Goal: Transaction & Acquisition: Purchase product/service

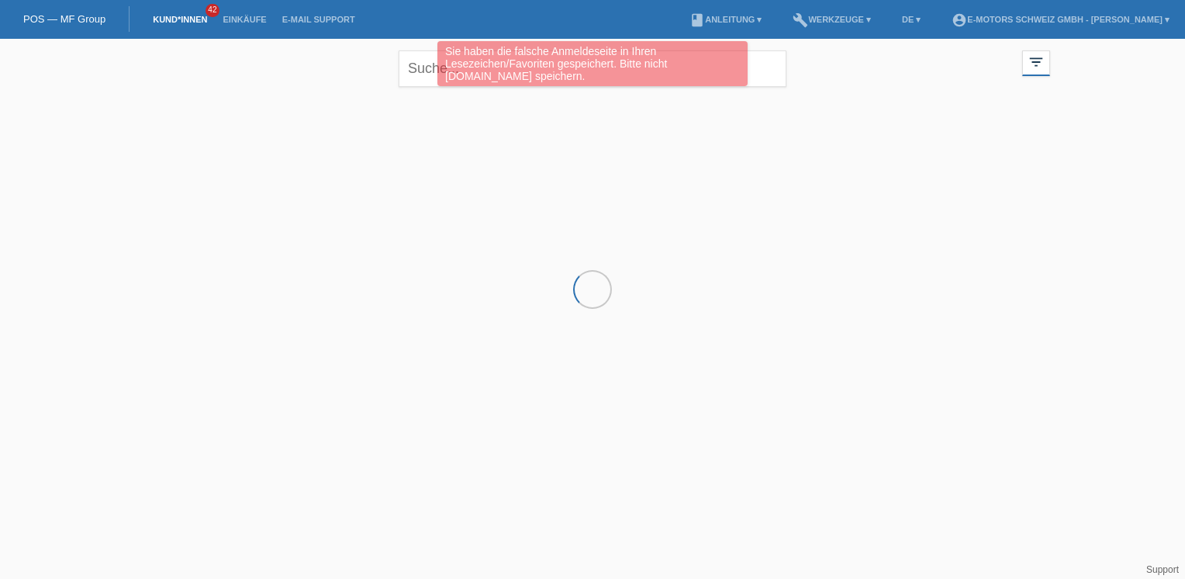
click at [810, 174] on div at bounding box center [592, 172] width 931 height 155
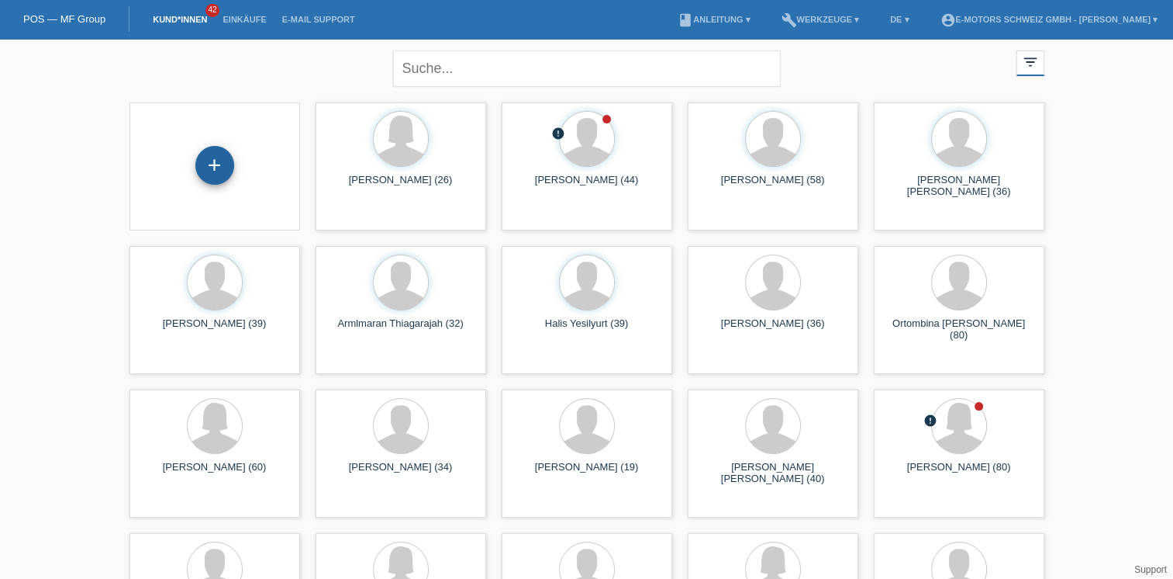
click at [219, 168] on div "+" at bounding box center [214, 165] width 39 height 39
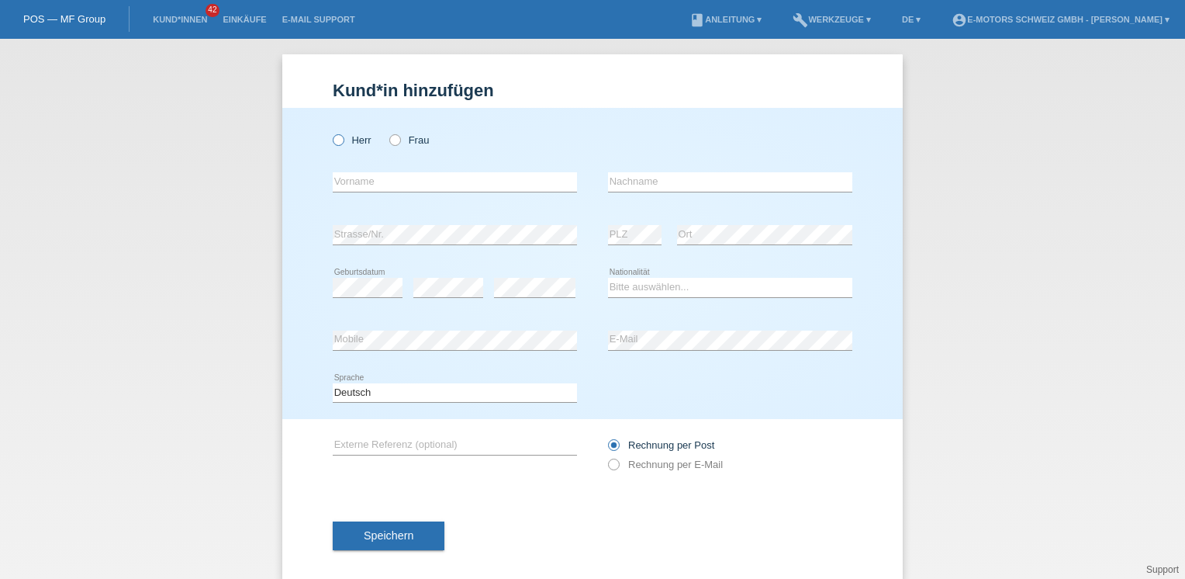
click at [343, 141] on label "Herr" at bounding box center [352, 140] width 39 height 12
click at [343, 141] on input "Herr" at bounding box center [338, 139] width 10 height 10
radio input "true"
click at [345, 179] on input "text" at bounding box center [455, 181] width 244 height 19
type input "Alfred"
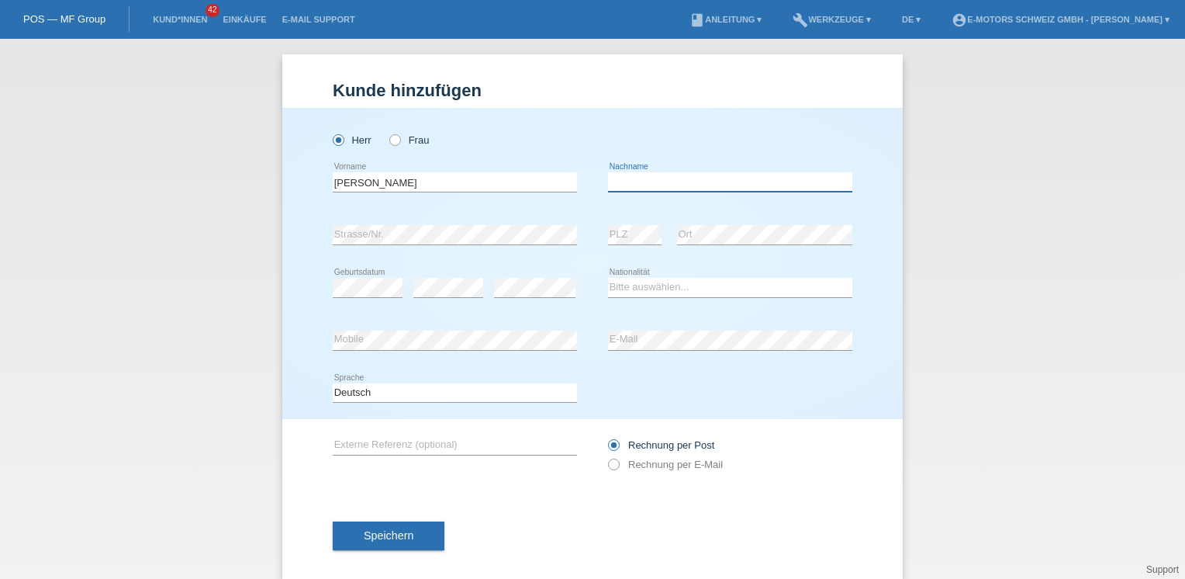
click at [643, 179] on input "text" at bounding box center [730, 181] width 244 height 19
type input "Nüesch"
click at [620, 287] on select "Bitte auswählen... Schweiz Deutschland Liechtenstein Österreich ------------ Af…" at bounding box center [730, 287] width 244 height 19
select select "CH"
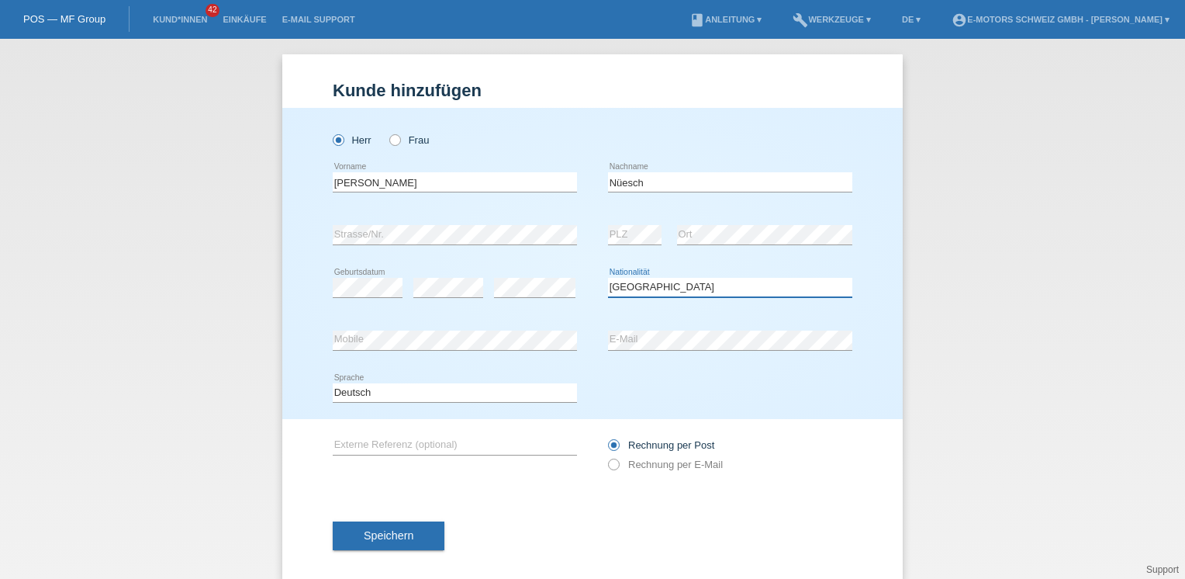
click at [608, 278] on select "Bitte auswählen... Schweiz Deutschland Liechtenstein Österreich ------------ Af…" at bounding box center [730, 287] width 244 height 19
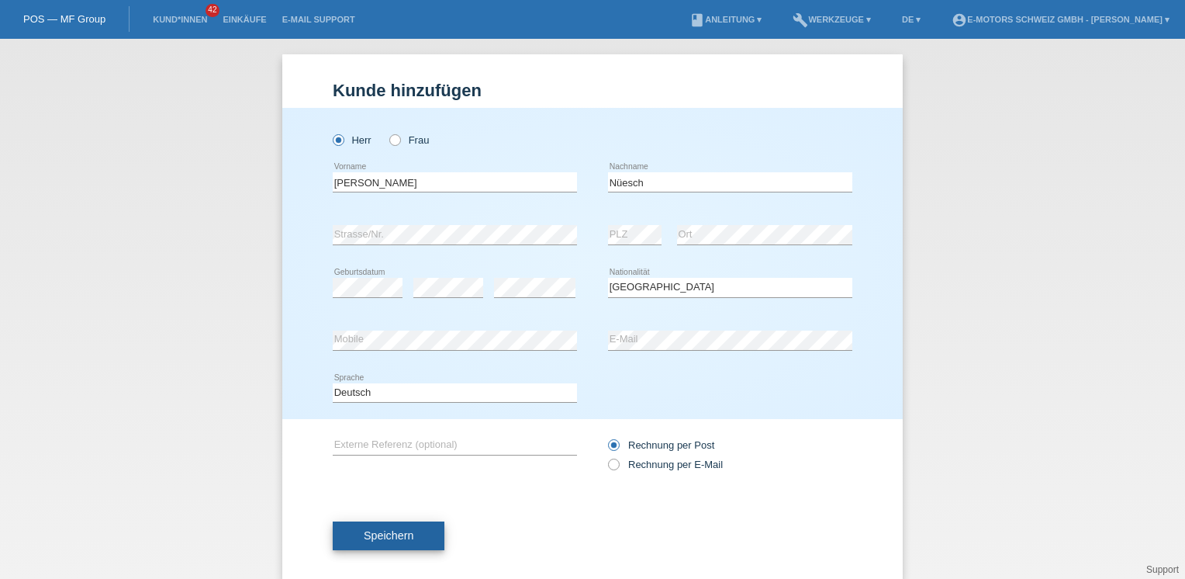
click at [425, 532] on button "Speichern" at bounding box center [389, 535] width 112 height 29
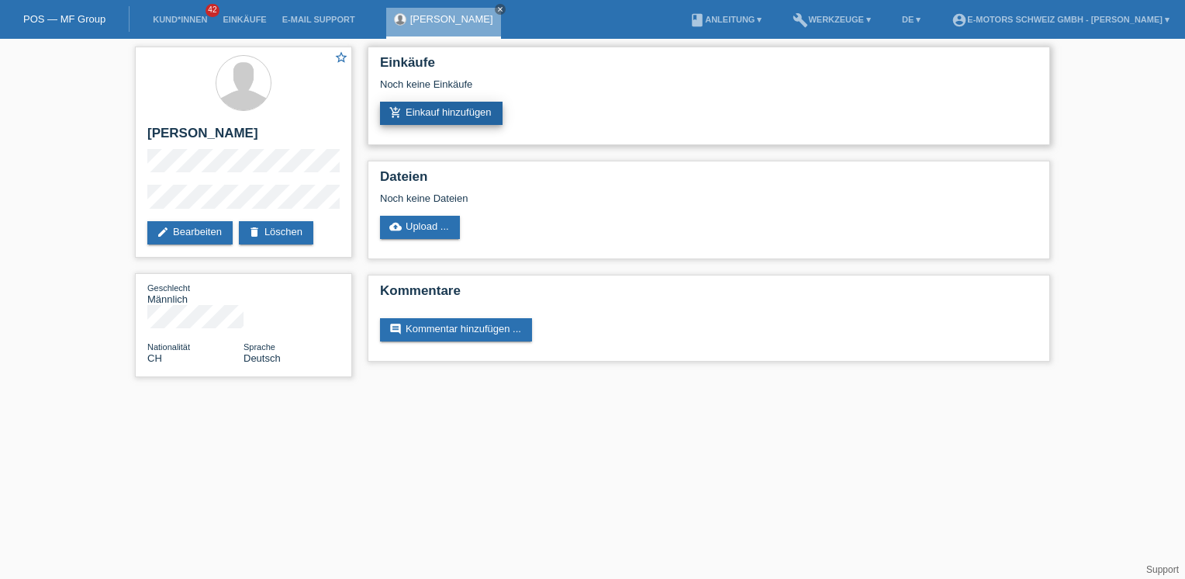
click at [456, 116] on link "add_shopping_cart Einkauf hinzufügen" at bounding box center [441, 113] width 123 height 23
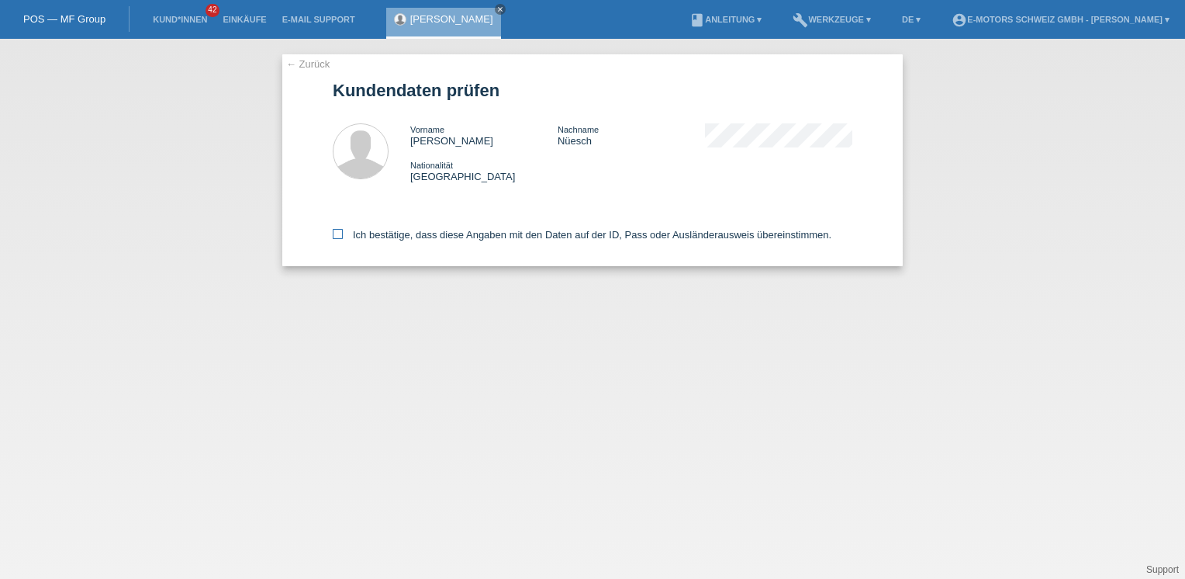
click at [407, 234] on label "Ich bestätige, dass diese Angaben mit den Daten auf der ID, Pass oder Ausländer…" at bounding box center [582, 235] width 499 height 12
click at [343, 234] on input "Ich bestätige, dass diese Angaben mit den Daten auf der ID, Pass oder Ausländer…" at bounding box center [338, 234] width 10 height 10
checkbox input "true"
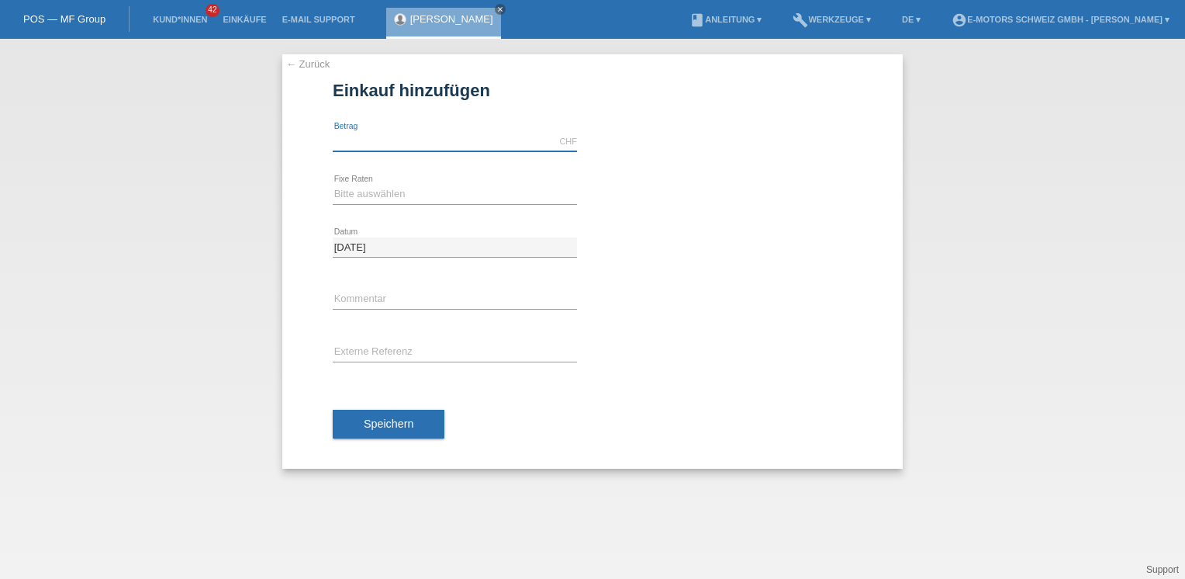
click at [399, 135] on input "text" at bounding box center [455, 141] width 244 height 19
type input "9000.00"
click at [399, 195] on select "Bitte auswählen 12 Raten 24 Raten 36 Raten 48 Raten" at bounding box center [455, 194] width 244 height 19
select select "216"
click at [333, 185] on select "Bitte auswählen 12 Raten 24 Raten 36 Raten 48 Raten" at bounding box center [455, 194] width 244 height 19
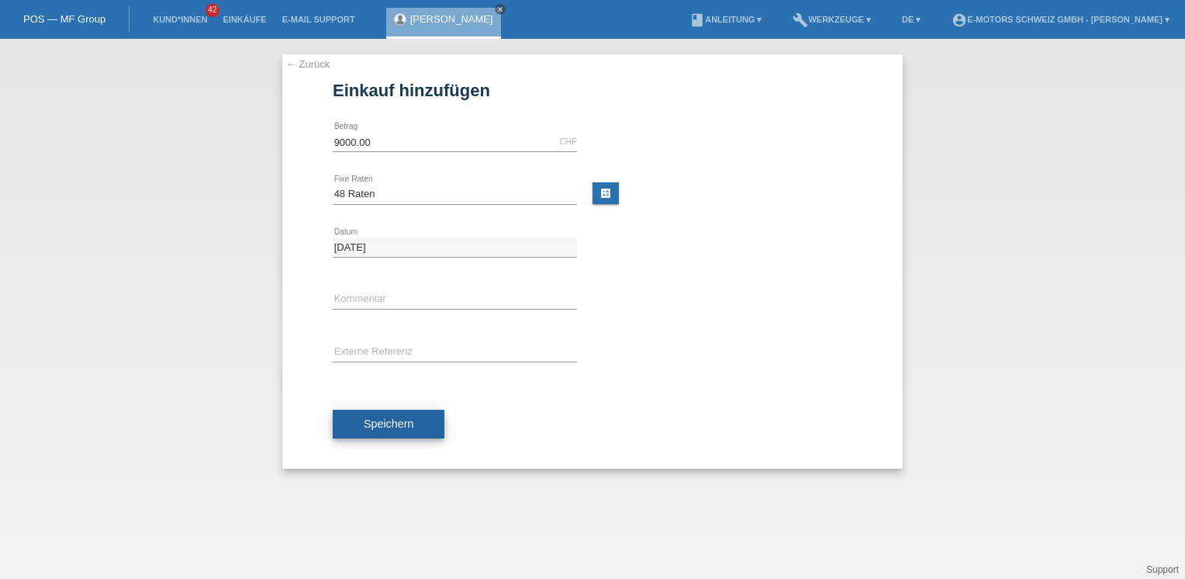
click at [436, 419] on button "Speichern" at bounding box center [389, 423] width 112 height 29
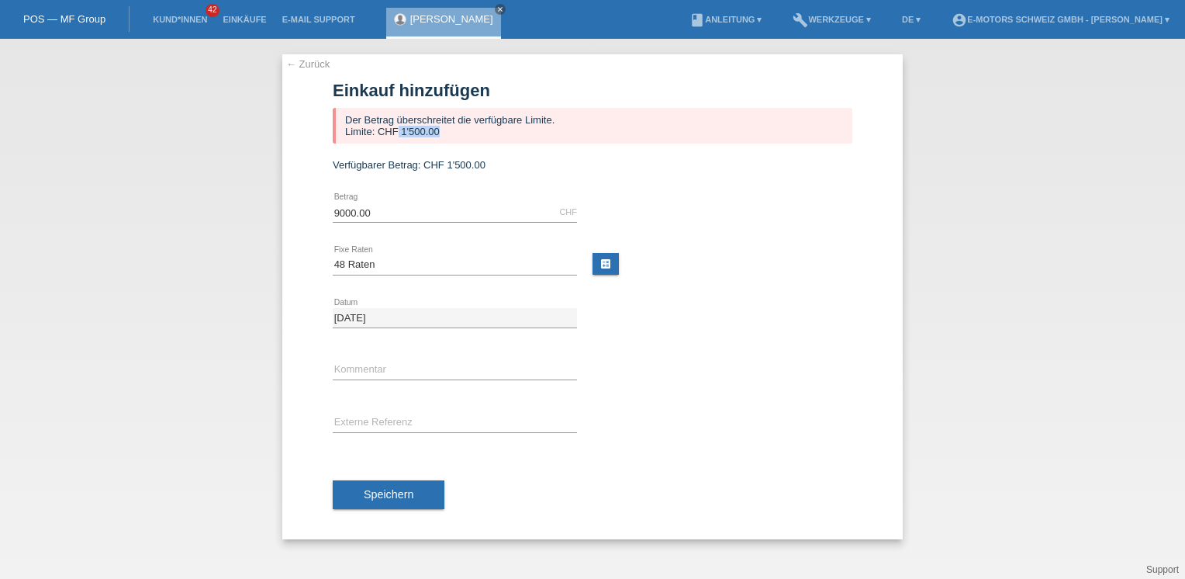
drag, startPoint x: 437, startPoint y: 133, endPoint x: 399, endPoint y: 136, distance: 38.2
click at [399, 136] on div "Der Betrag überschreitet die verfügbare Limite. Limite: CHF 1'500.00" at bounding box center [593, 126] width 520 height 36
drag, startPoint x: 399, startPoint y: 136, endPoint x: 464, endPoint y: 175, distance: 75.1
click at [464, 175] on form "Einkauf hinzufügen Der Betrag überschreitet die verfügbare Limite. Limite: CHF …" at bounding box center [593, 310] width 520 height 458
click at [421, 19] on link "[PERSON_NAME]" at bounding box center [451, 19] width 83 height 12
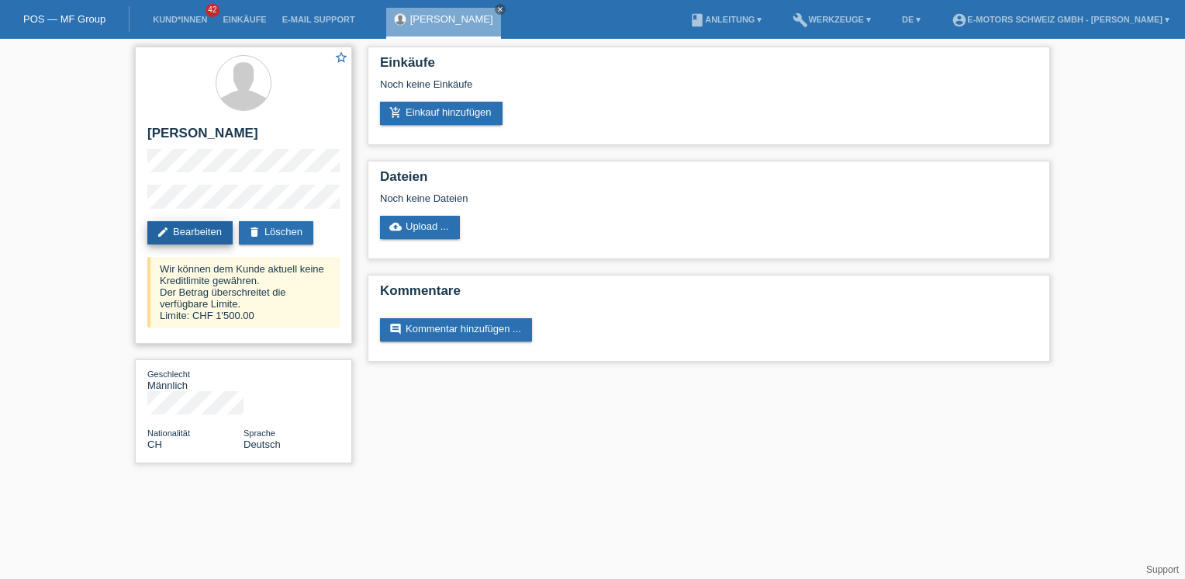
click at [217, 228] on link "edit Bearbeiten" at bounding box center [189, 232] width 85 height 23
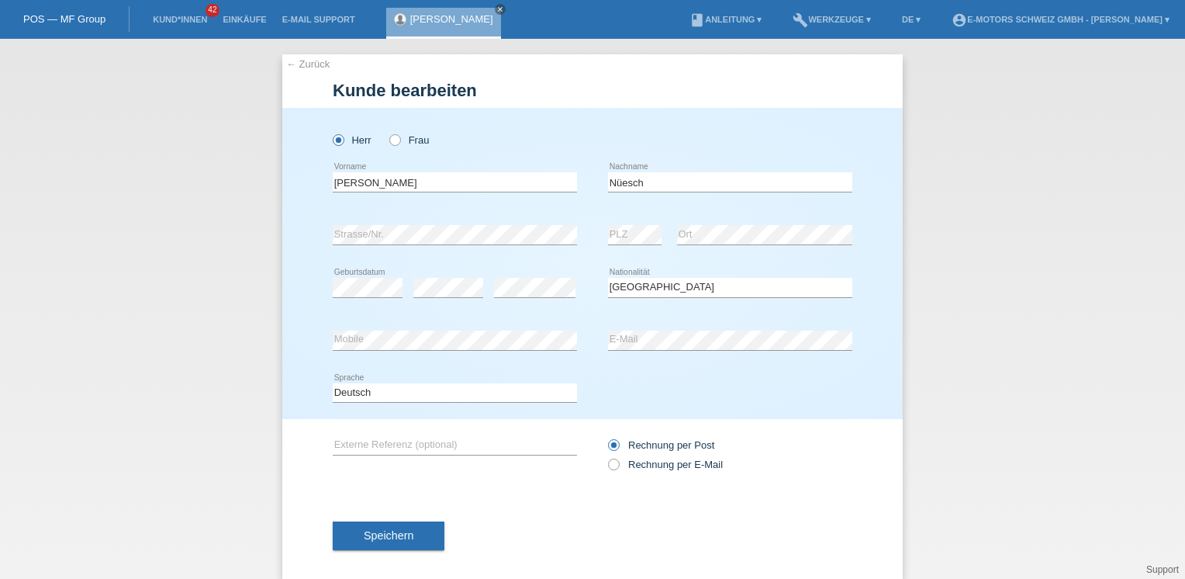
select select "CH"
drag, startPoint x: 356, startPoint y: 186, endPoint x: 322, endPoint y: 199, distance: 36.6
click at [322, 199] on div "[PERSON_NAME] Frau [PERSON_NAME] error Vorname C" at bounding box center [592, 263] width 620 height 311
type input "[PERSON_NAME]"
click at [598, 343] on div "error Mobile error E-Mail" at bounding box center [593, 340] width 520 height 53
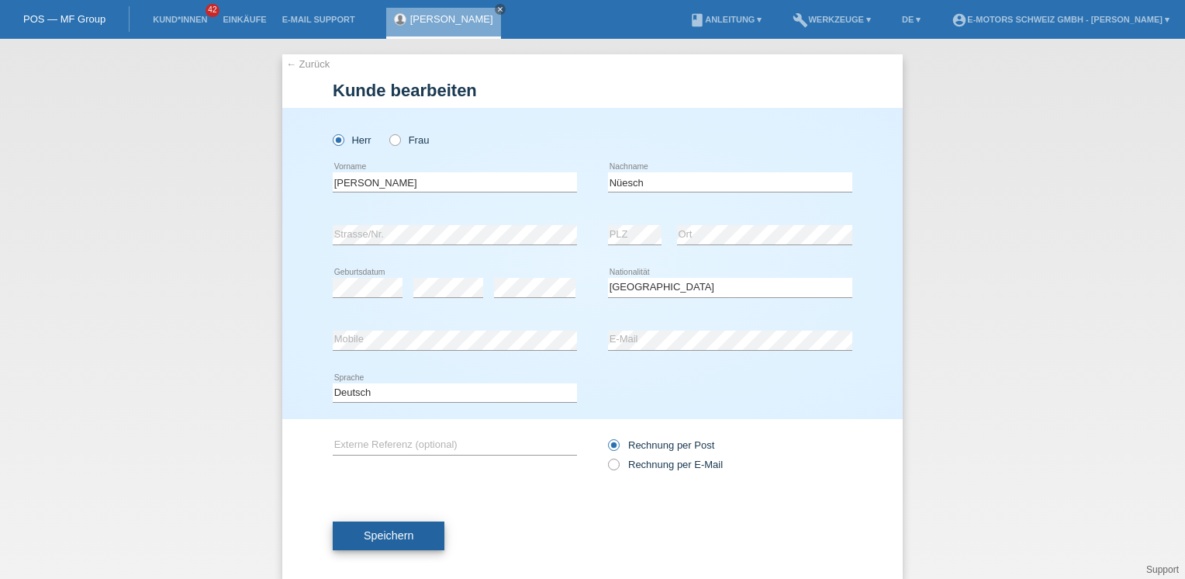
click at [399, 535] on span "Speichern" at bounding box center [389, 535] width 50 height 12
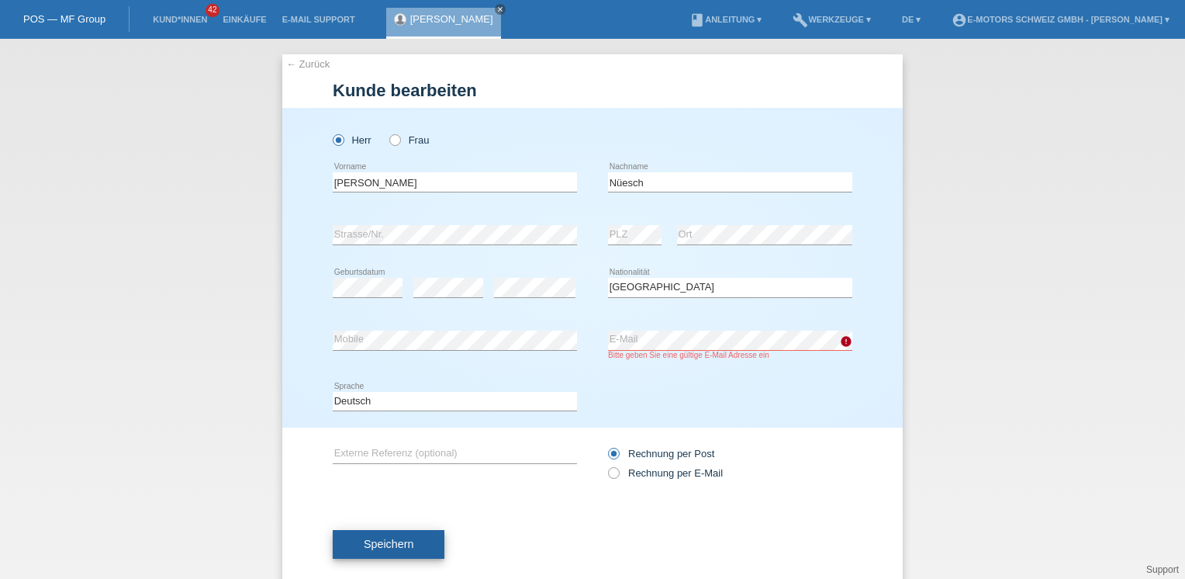
click at [413, 542] on button "Speichern" at bounding box center [389, 544] width 112 height 29
click at [416, 541] on button "Speichern" at bounding box center [389, 544] width 112 height 29
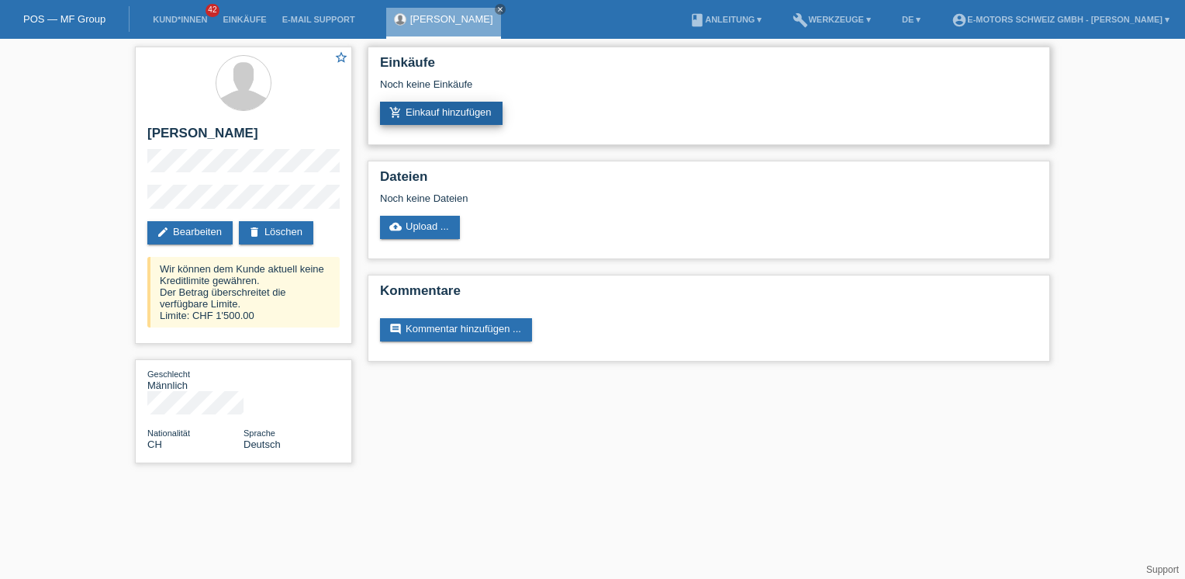
click at [458, 112] on link "add_shopping_cart Einkauf hinzufügen" at bounding box center [441, 113] width 123 height 23
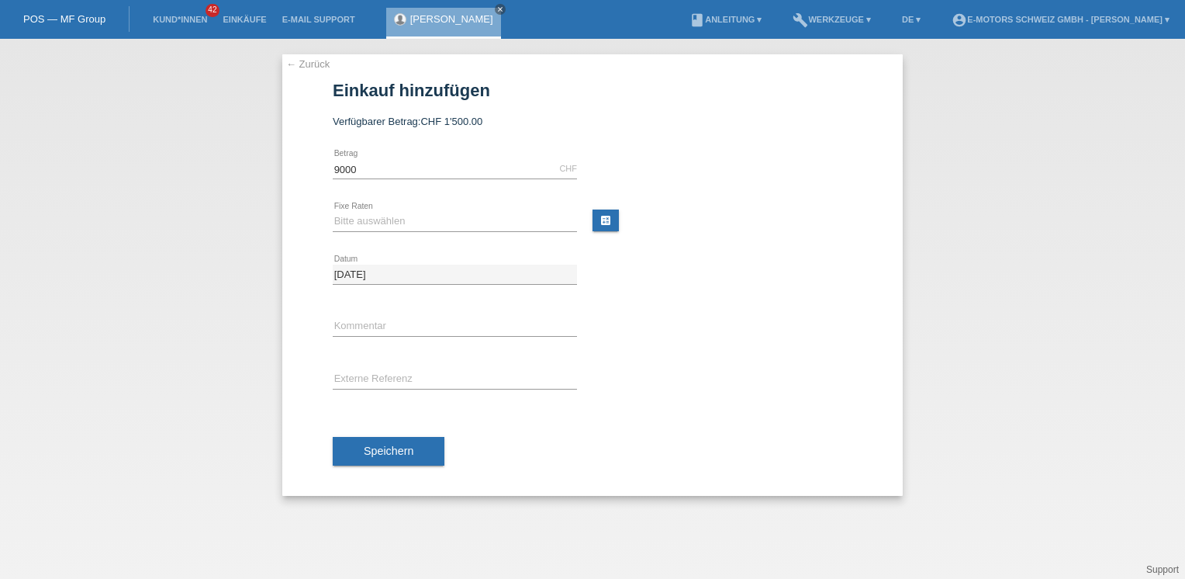
type input "9000.00"
click at [383, 221] on select "Bitte auswählen 12 Raten 24 Raten 36 Raten 48 Raten" at bounding box center [455, 221] width 244 height 19
click at [372, 330] on input "text" at bounding box center [455, 326] width 244 height 19
click at [403, 224] on select "Bitte auswählen 12 Raten 24 Raten 36 Raten 48 Raten" at bounding box center [455, 221] width 244 height 19
select select "216"
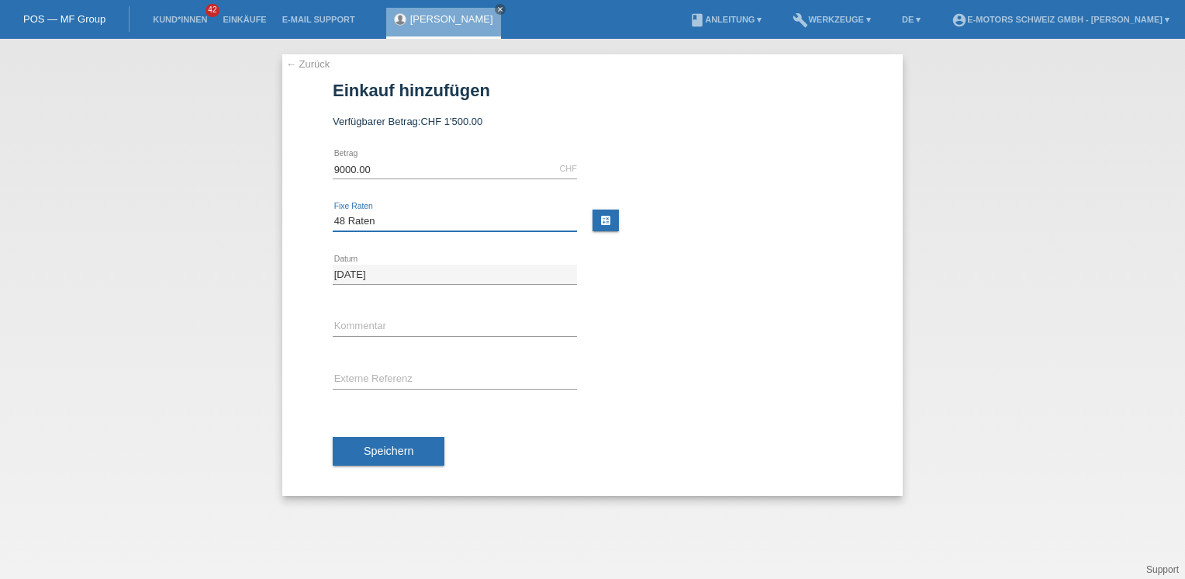
click at [333, 212] on select "Bitte auswählen 12 Raten 24 Raten 36 Raten 48 Raten" at bounding box center [455, 221] width 244 height 19
click at [402, 453] on span "Speichern" at bounding box center [389, 450] width 50 height 12
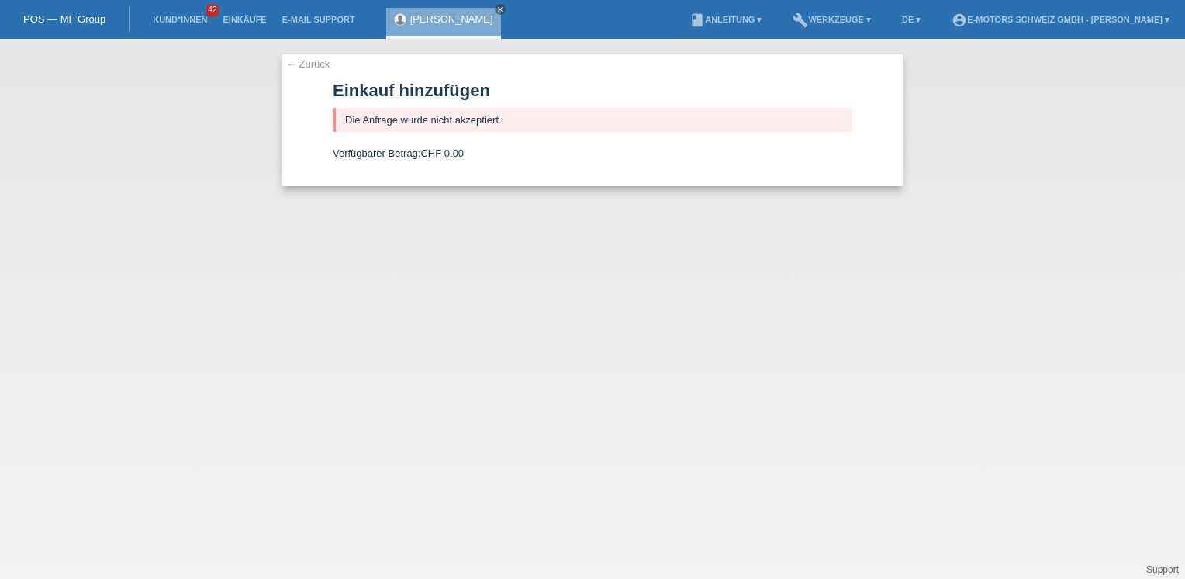
click at [425, 22] on link "[PERSON_NAME]" at bounding box center [451, 19] width 83 height 12
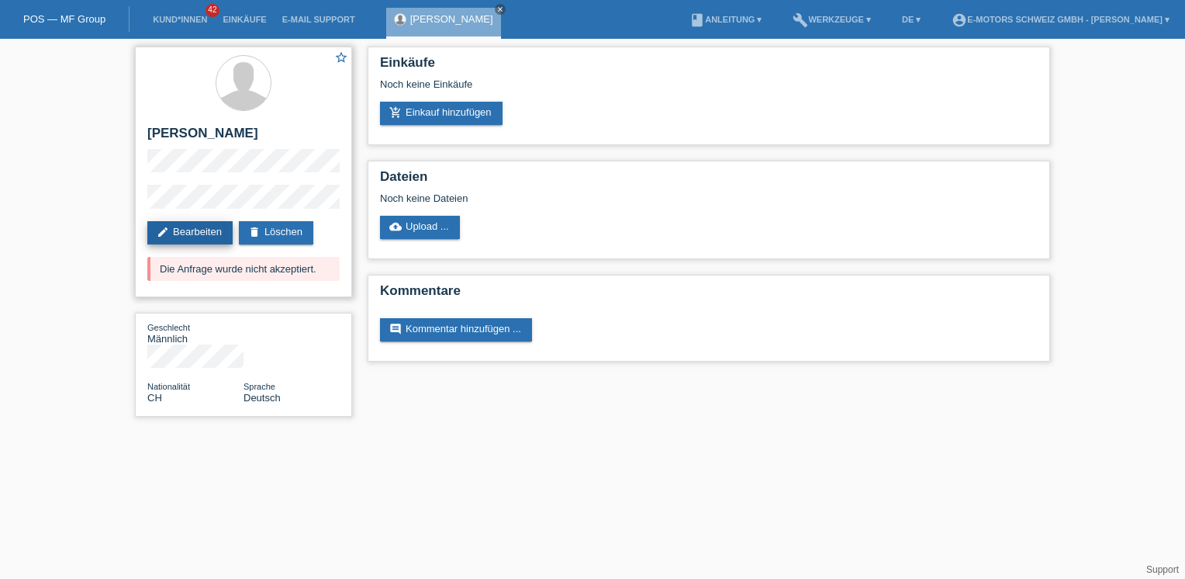
click at [220, 233] on link "edit Bearbeiten" at bounding box center [189, 232] width 85 height 23
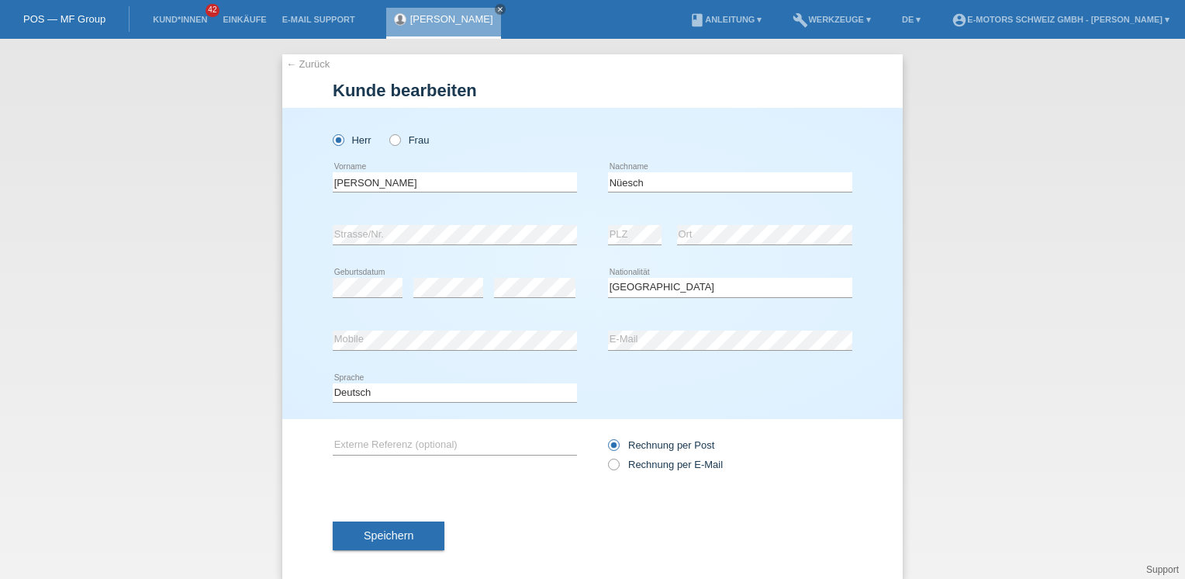
select select "CH"
click at [234, 22] on link "Einkäufe" at bounding box center [244, 19] width 59 height 9
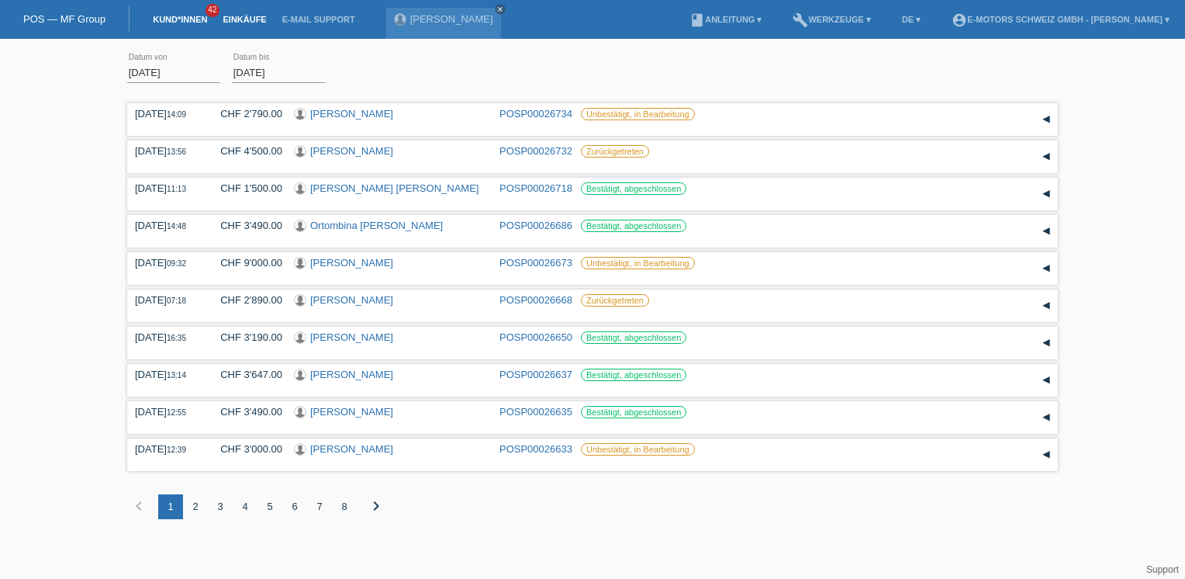
click at [185, 16] on link "Kund*innen" at bounding box center [180, 19] width 70 height 9
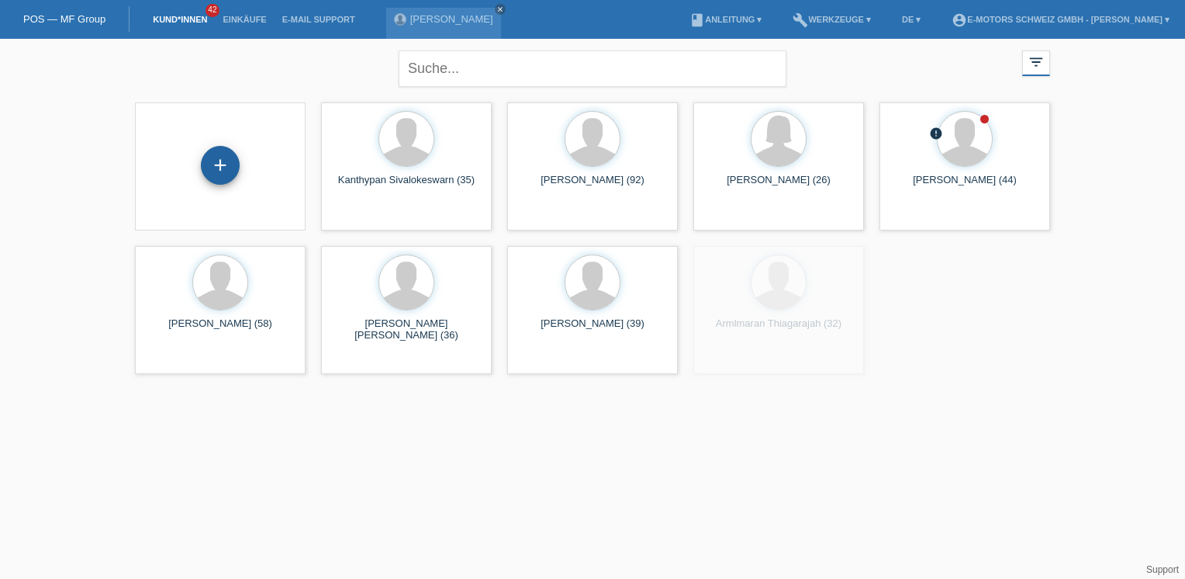
click at [226, 152] on div "+" at bounding box center [220, 165] width 37 height 26
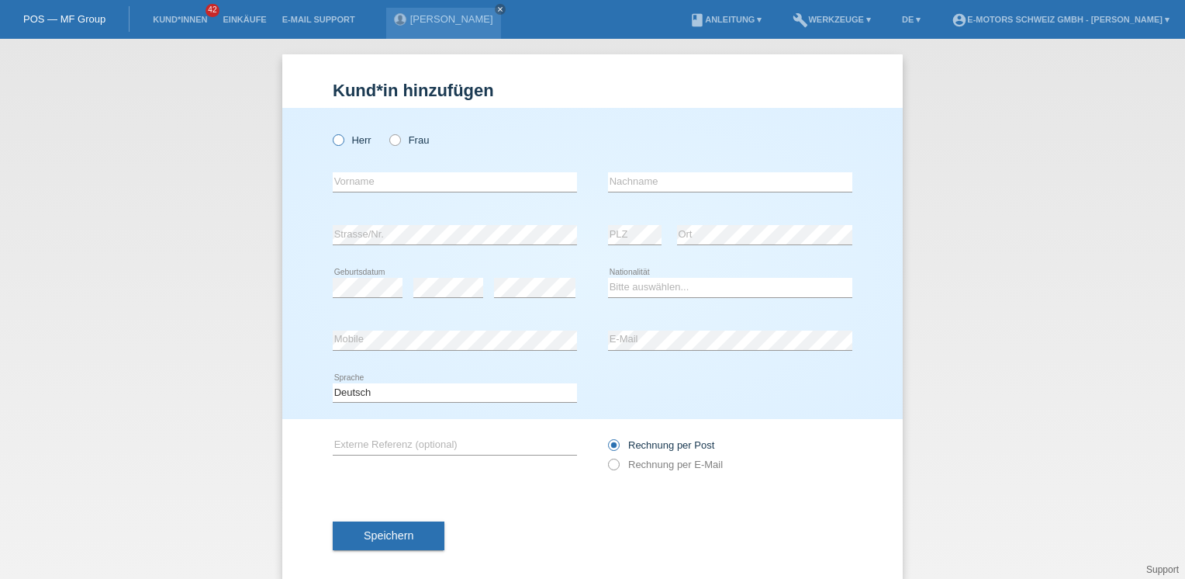
click at [345, 138] on label "Herr" at bounding box center [352, 140] width 39 height 12
click at [343, 138] on input "Herr" at bounding box center [338, 139] width 10 height 10
radio input "true"
type input "Alfred"
type input "Nüesch"
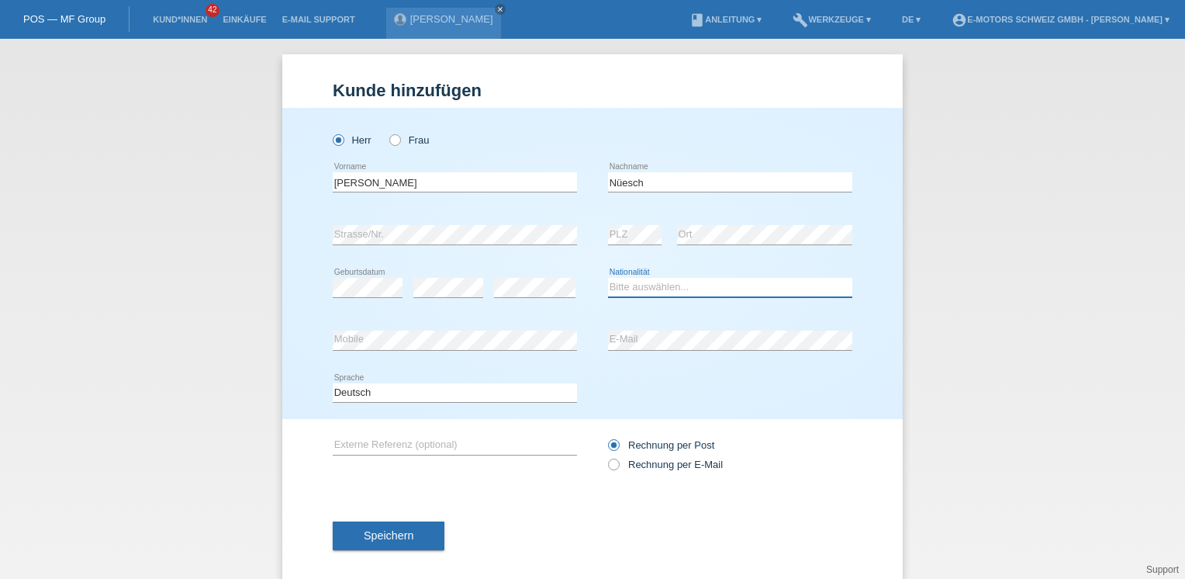
click at [614, 293] on select "Bitte auswählen... Schweiz Deutschland Liechtenstein Österreich ------------ Af…" at bounding box center [730, 287] width 244 height 19
select select "CH"
click at [608, 278] on select "Bitte auswählen... Schweiz Deutschland Liechtenstein Österreich ------------ Af…" at bounding box center [730, 287] width 244 height 19
drag, startPoint x: 363, startPoint y: 184, endPoint x: 302, endPoint y: 189, distance: 60.7
click at [302, 189] on div "Herr Frau Alfred error Vorname C" at bounding box center [592, 263] width 620 height 311
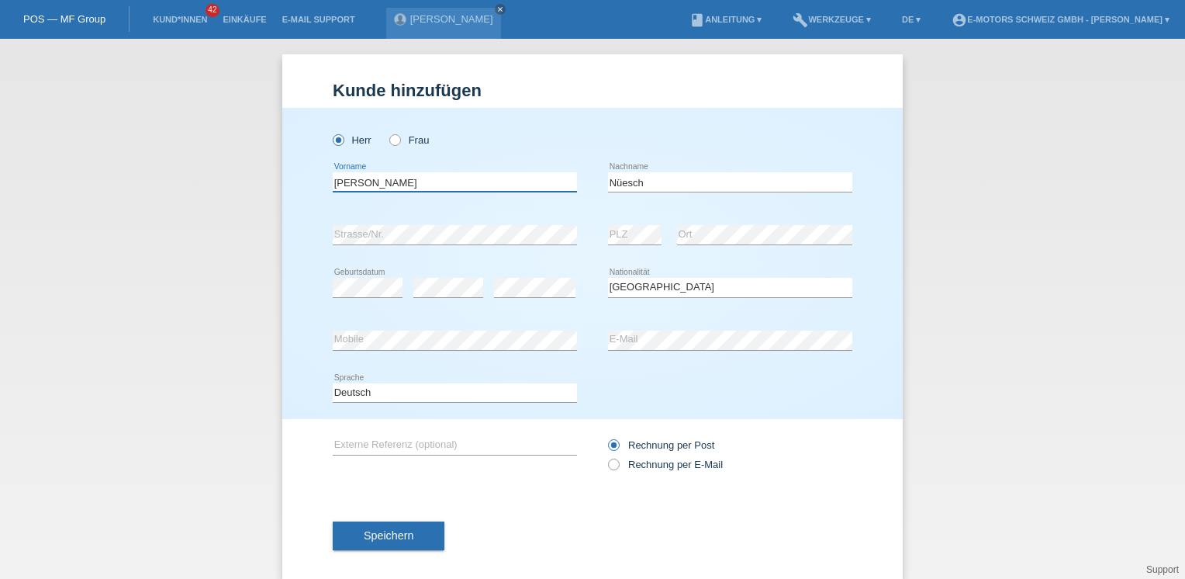
type input "otto"
click at [557, 343] on div "error Mobile error E-Mail" at bounding box center [593, 340] width 520 height 53
click at [254, 344] on div "Kund*in hinzufügen Kunde hinzufügen Kundin hinzufügen Herr Frau otto error Vorn…" at bounding box center [592, 309] width 1185 height 540
click at [404, 548] on button "Speichern" at bounding box center [389, 535] width 112 height 29
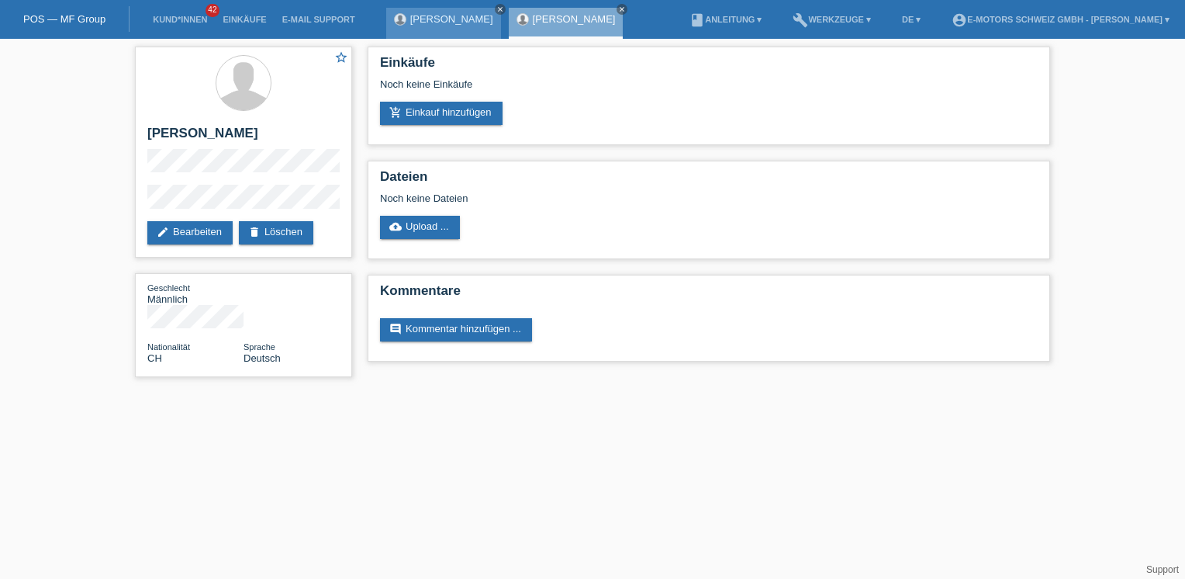
click at [496, 11] on icon "close" at bounding box center [500, 9] width 8 height 8
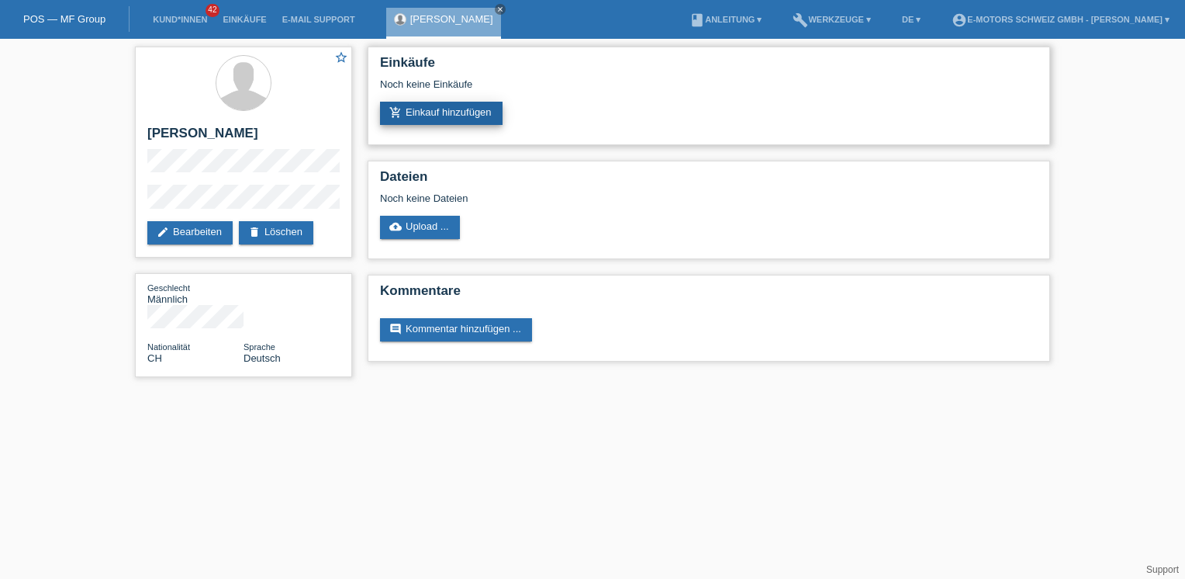
click at [464, 107] on link "add_shopping_cart Einkauf hinzufügen" at bounding box center [441, 113] width 123 height 23
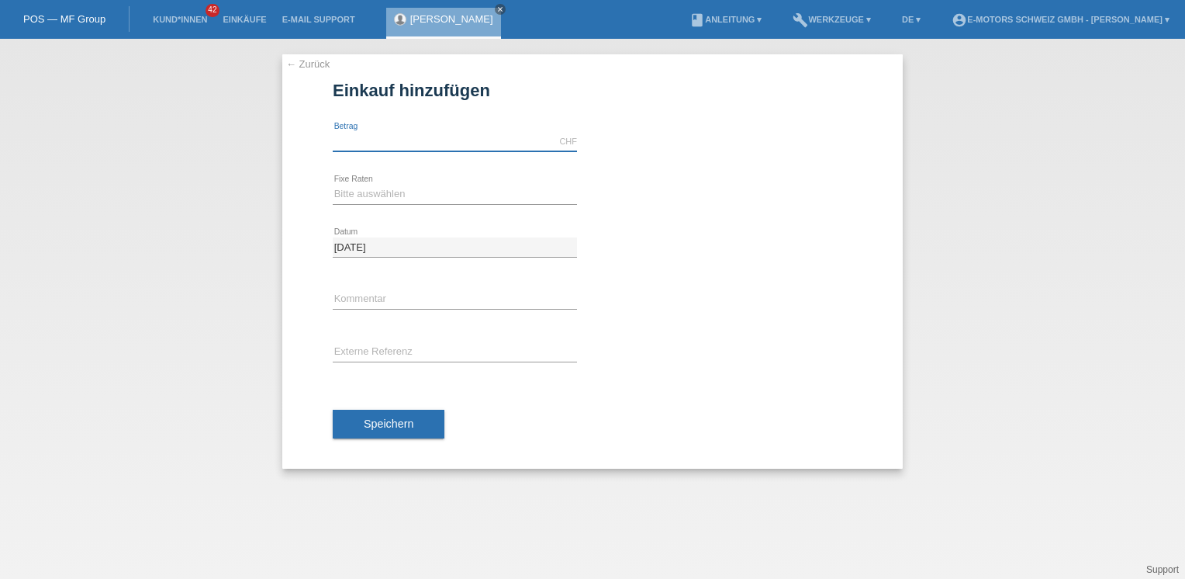
click at [385, 140] on input "text" at bounding box center [455, 141] width 244 height 19
type input "9000.00"
click at [387, 192] on select "Bitte auswählen 12 Raten 24 Raten 36 Raten 48 Raten" at bounding box center [455, 194] width 244 height 19
select select "216"
click at [333, 185] on select "Bitte auswählen 12 Raten 24 Raten 36 Raten 48 Raten" at bounding box center [455, 194] width 244 height 19
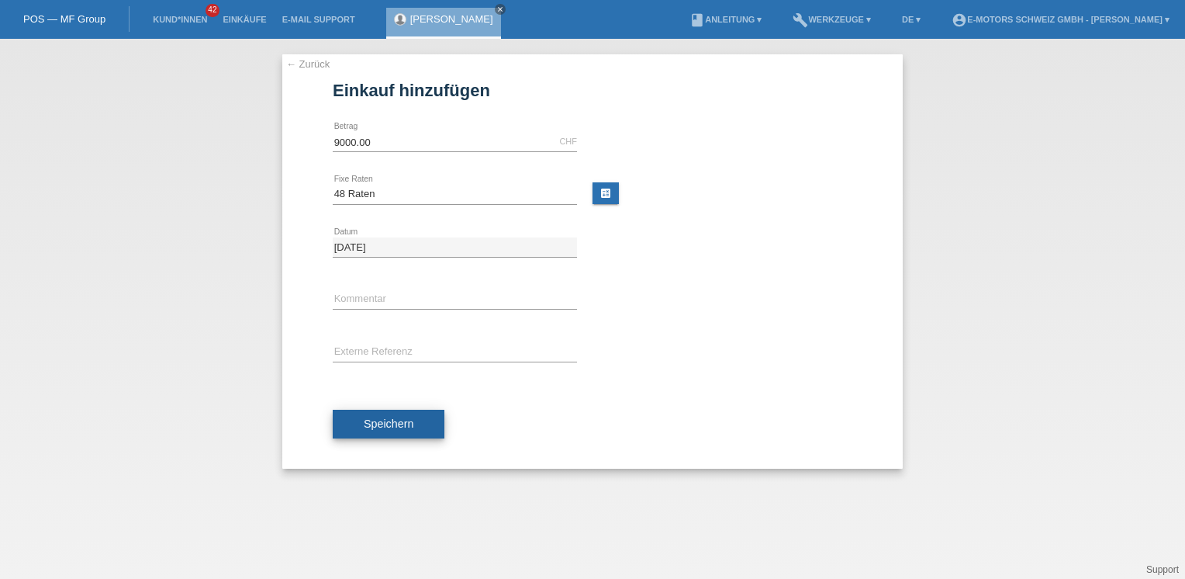
click at [406, 431] on button "Speichern" at bounding box center [389, 423] width 112 height 29
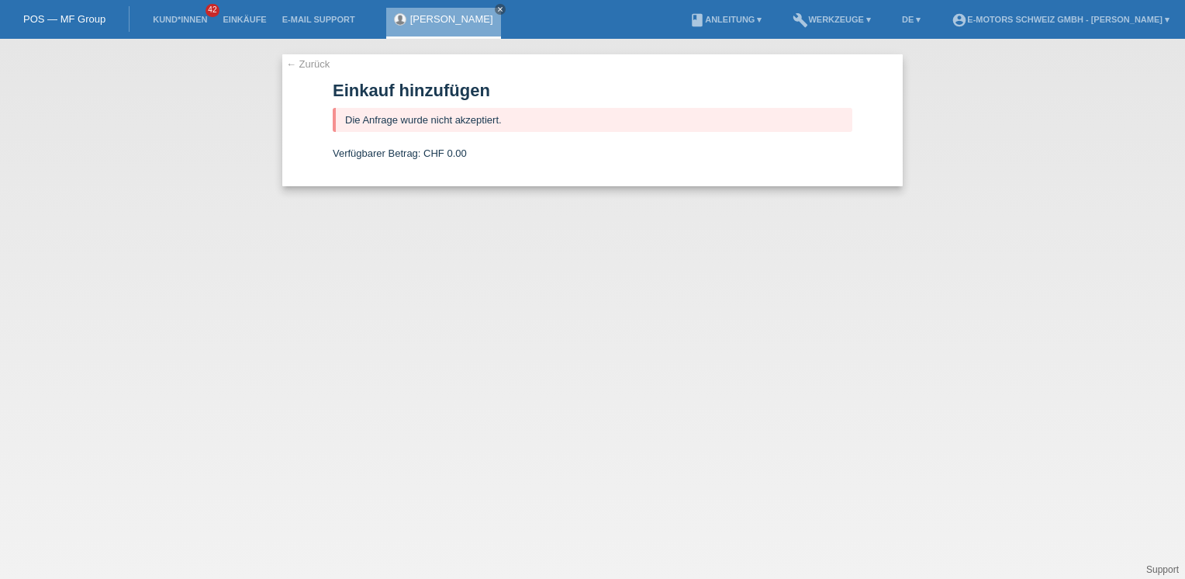
click at [413, 17] on link "[PERSON_NAME]" at bounding box center [451, 19] width 83 height 12
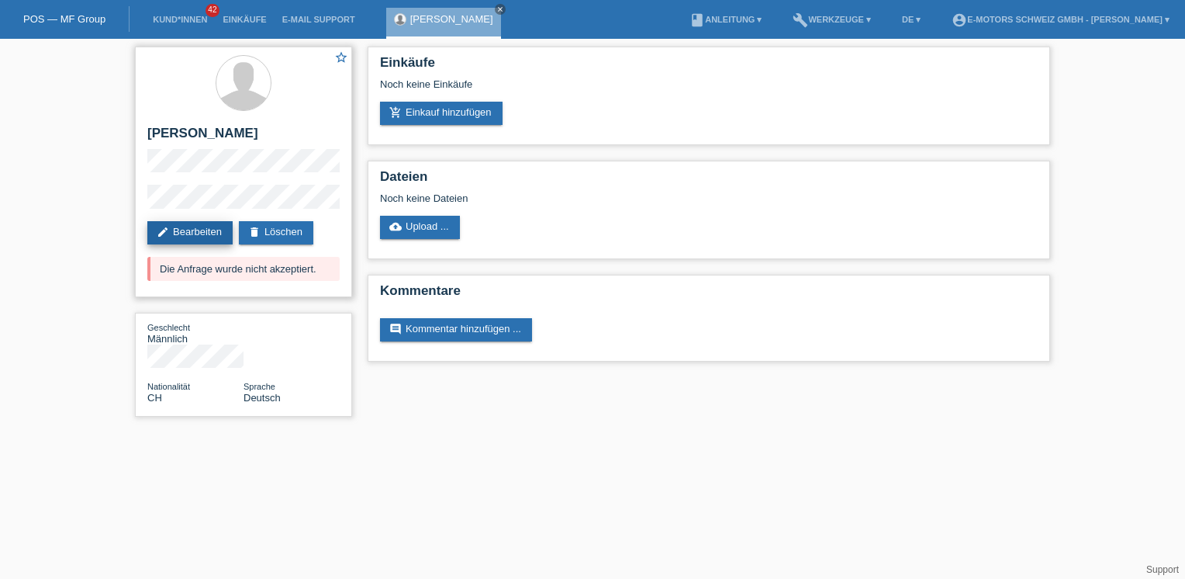
click at [174, 227] on link "edit Bearbeiten" at bounding box center [189, 232] width 85 height 23
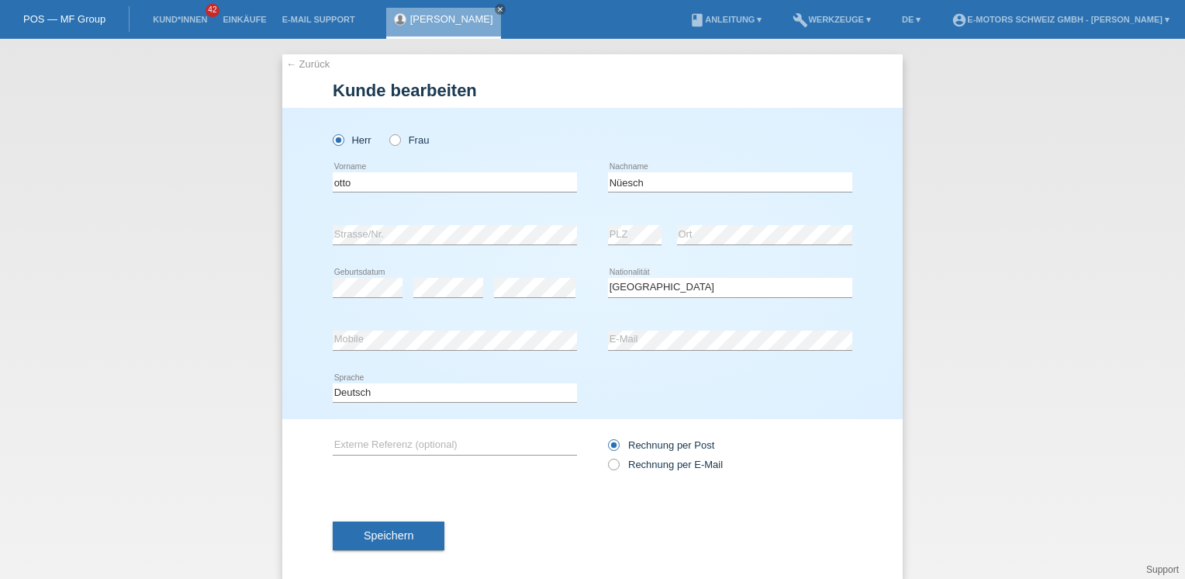
select select "CH"
click at [648, 183] on input "Nüesch" at bounding box center [730, 181] width 244 height 19
type input "Nüesch"
click at [735, 123] on div "Herr Frau" at bounding box center [593, 132] width 520 height 48
click at [388, 537] on span "Speichern" at bounding box center [389, 535] width 50 height 12
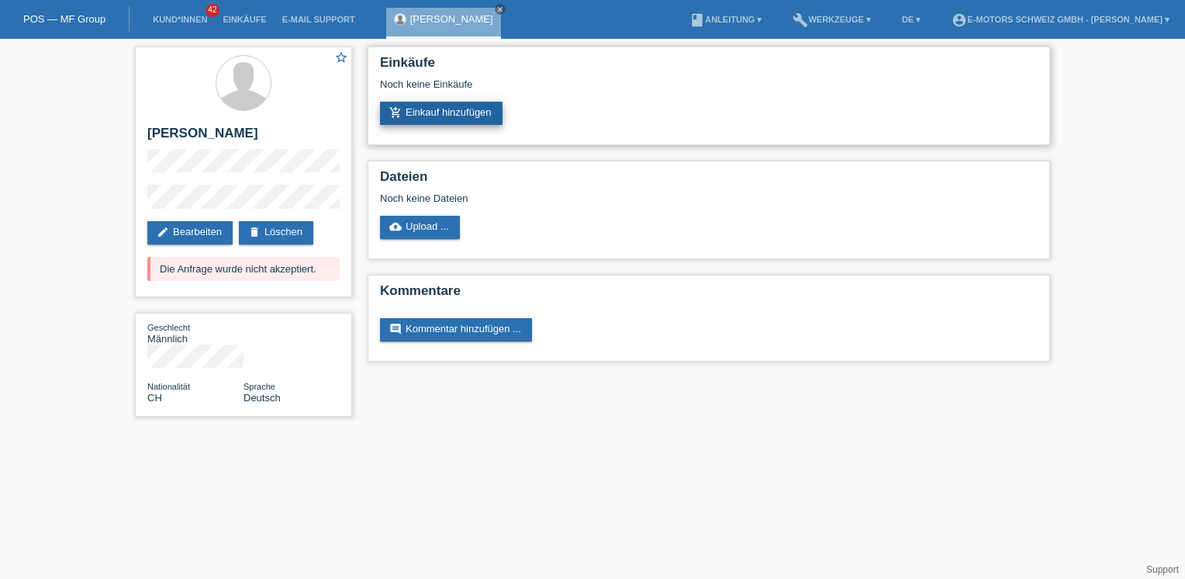
click at [463, 107] on link "add_shopping_cart Einkauf hinzufügen" at bounding box center [441, 113] width 123 height 23
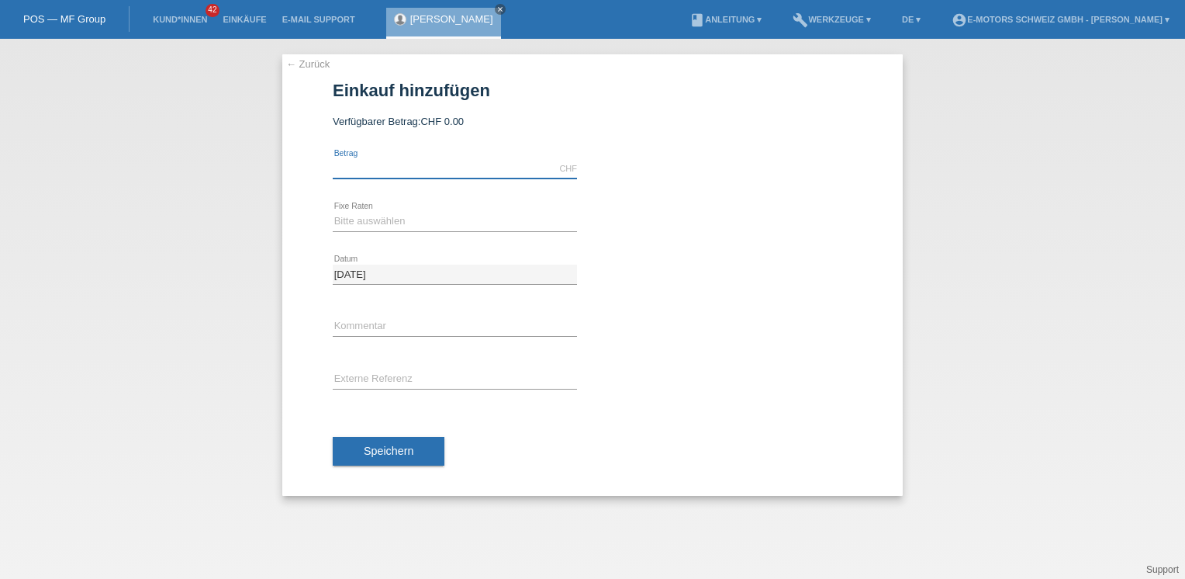
click at [375, 172] on input "text" at bounding box center [455, 168] width 244 height 19
type input "4490.00"
click at [381, 227] on select "Bitte auswählen 12 Raten 24 Raten 36 Raten 48 Raten" at bounding box center [455, 221] width 244 height 19
select select "215"
click at [333, 212] on select "Bitte auswählen 12 Raten 24 Raten 36 Raten 48 Raten" at bounding box center [455, 221] width 244 height 19
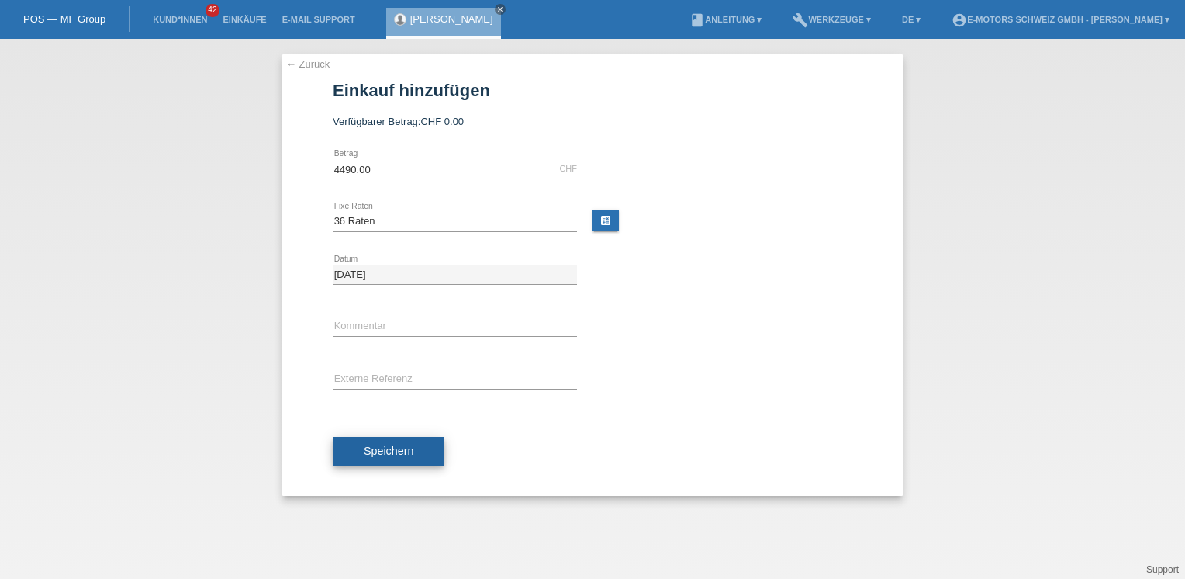
click at [389, 454] on span "Speichern" at bounding box center [389, 450] width 50 height 12
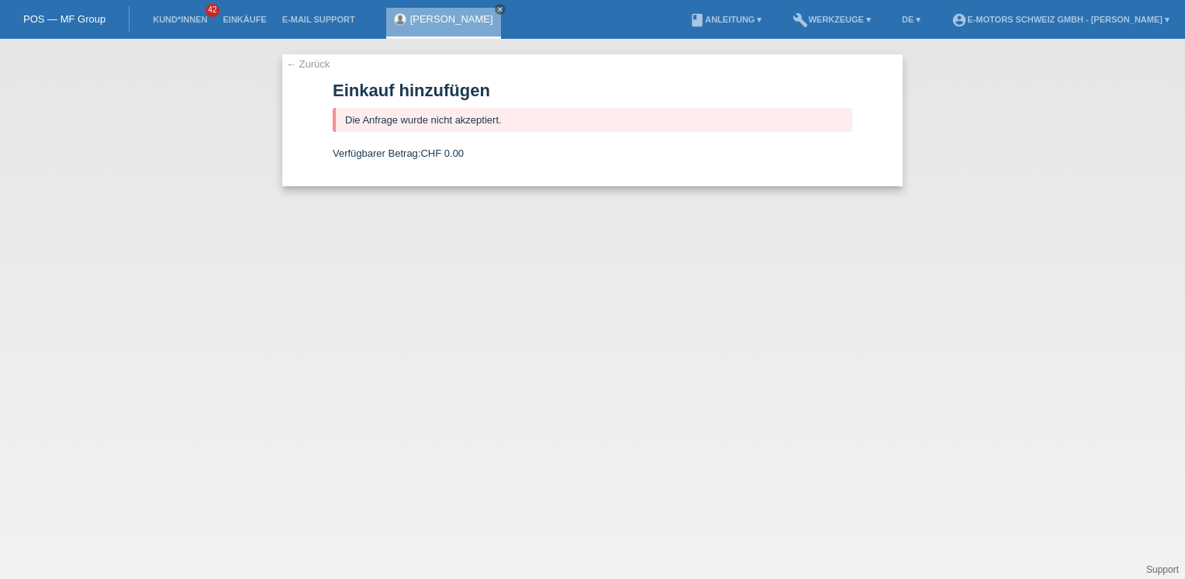
click at [409, 23] on div "otto Nüesch close" at bounding box center [443, 23] width 115 height 31
click at [413, 19] on link "[PERSON_NAME]" at bounding box center [451, 19] width 83 height 12
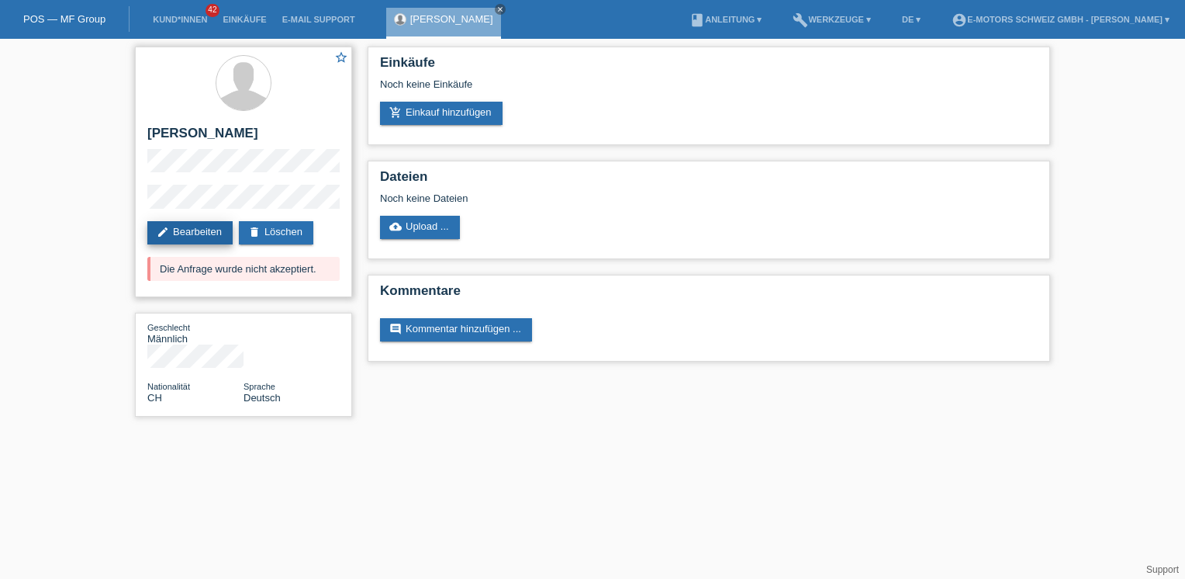
click at [211, 230] on link "edit Bearbeiten" at bounding box center [189, 232] width 85 height 23
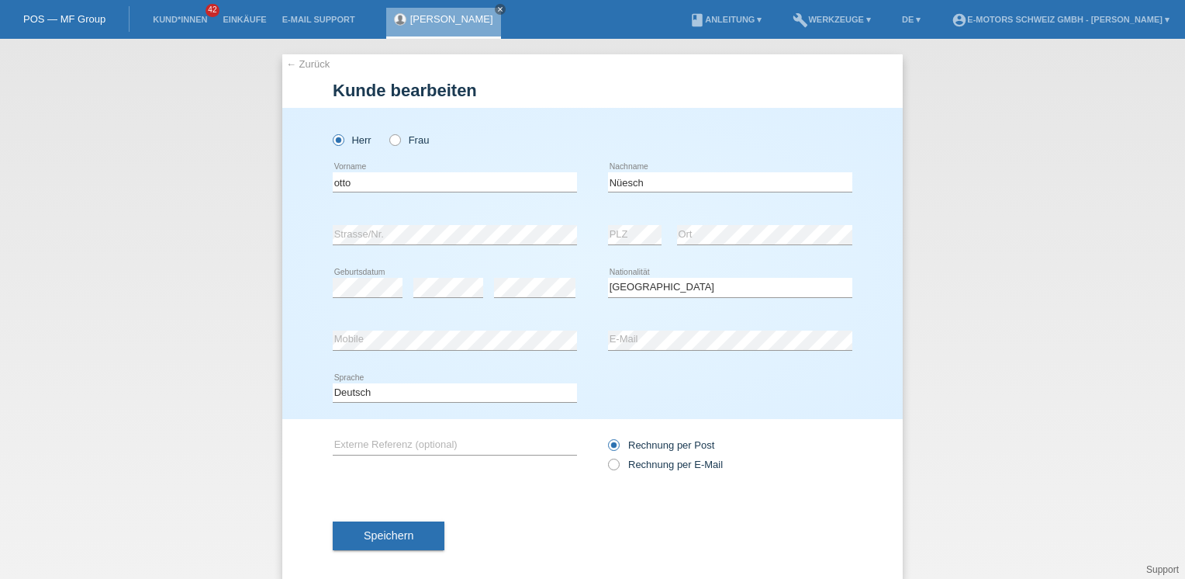
select select "CH"
click at [306, 346] on div "Herr Frau otto error Vorname" at bounding box center [592, 263] width 620 height 311
click at [404, 529] on span "Speichern" at bounding box center [389, 535] width 50 height 12
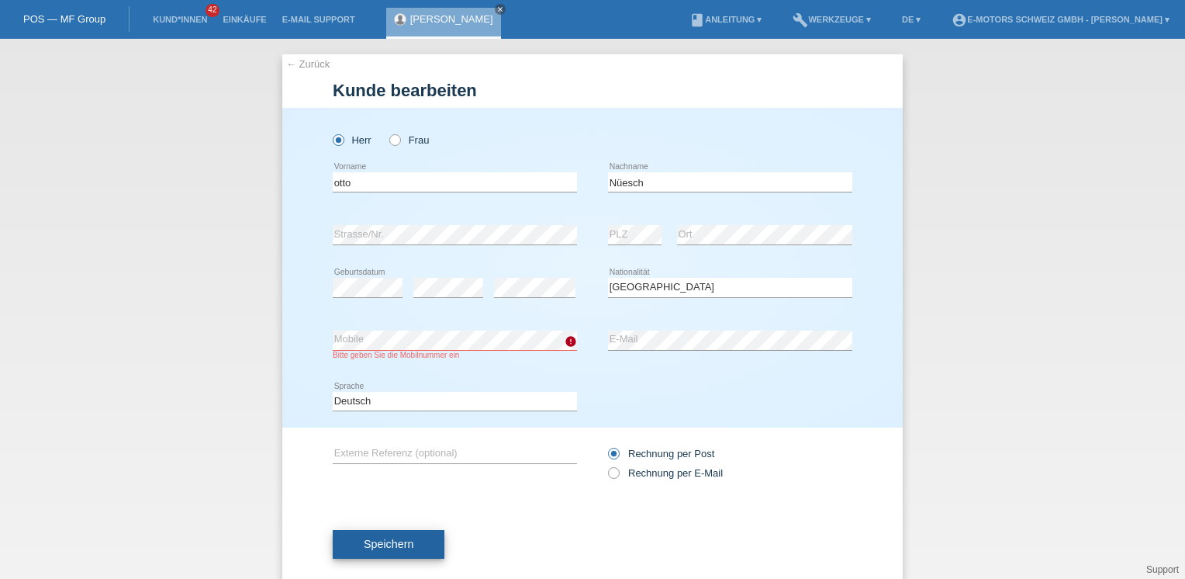
click at [403, 551] on button "Speichern" at bounding box center [389, 544] width 112 height 29
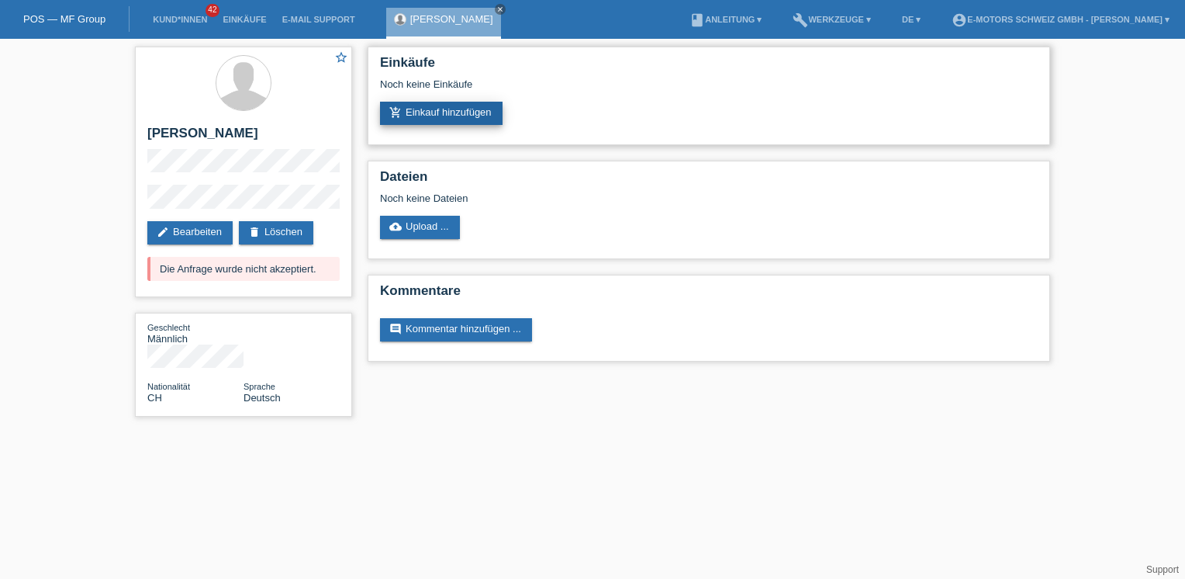
click at [429, 117] on link "add_shopping_cart Einkauf hinzufügen" at bounding box center [441, 113] width 123 height 23
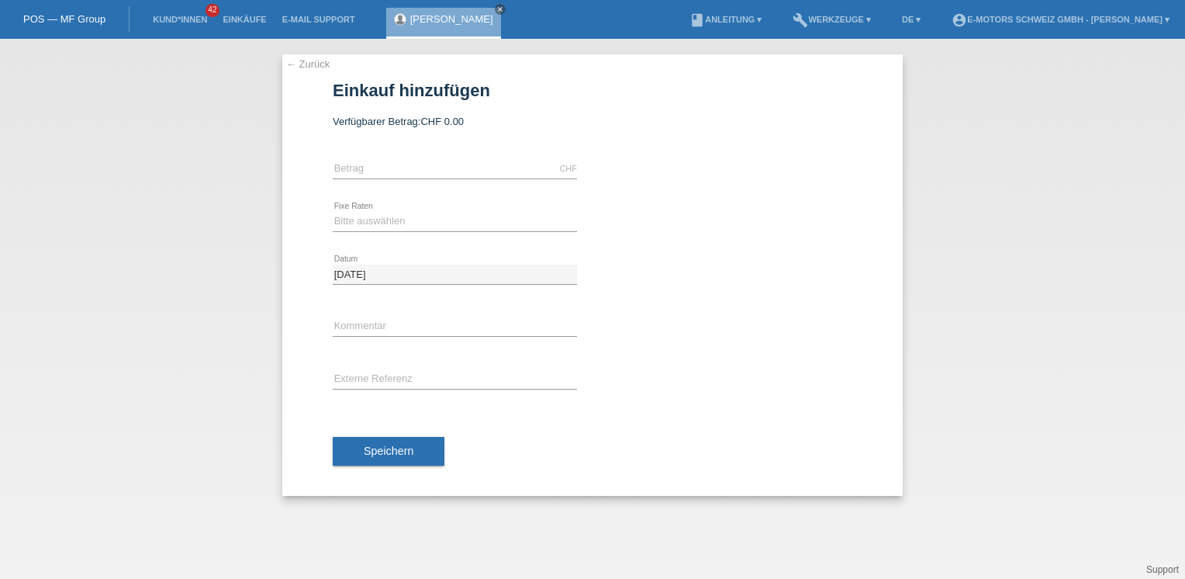
click at [426, 157] on div "CHF error Betrag" at bounding box center [455, 169] width 244 height 53
click at [424, 168] on input "text" at bounding box center [455, 168] width 244 height 19
type input "5000.00"
drag, startPoint x: 375, startPoint y: 216, endPoint x: 375, endPoint y: 225, distance: 9.3
click at [375, 216] on select "Bitte auswählen 12 Raten 24 Raten 36 Raten 48 Raten" at bounding box center [455, 221] width 244 height 19
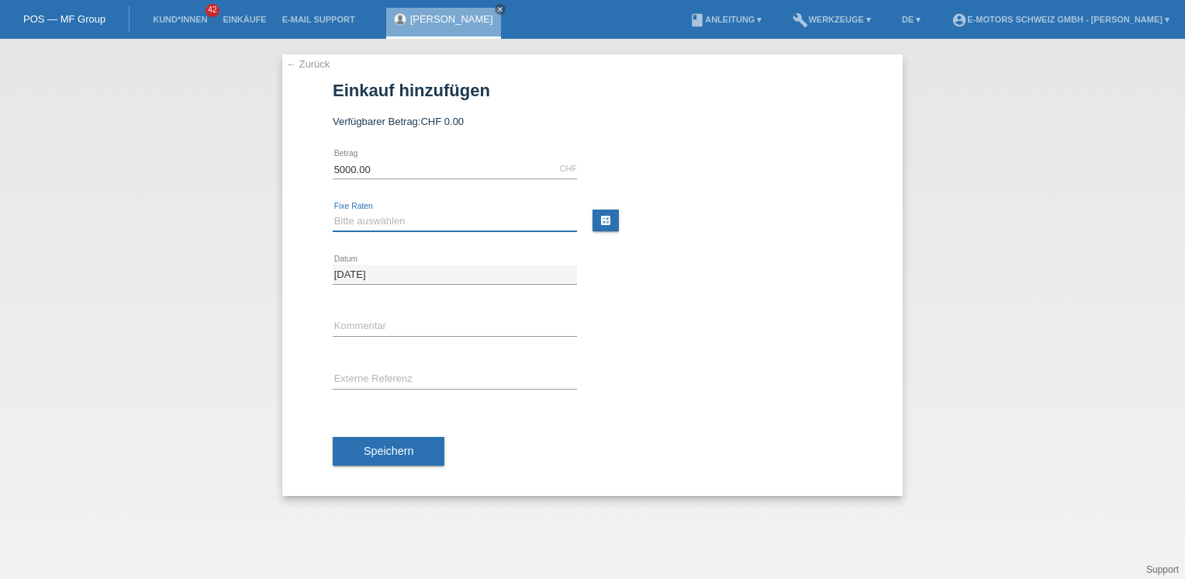
select select "215"
click at [333, 212] on select "Bitte auswählen 12 Raten 24 Raten 36 Raten 48 Raten" at bounding box center [455, 221] width 244 height 19
click at [408, 452] on span "Speichern" at bounding box center [389, 450] width 50 height 12
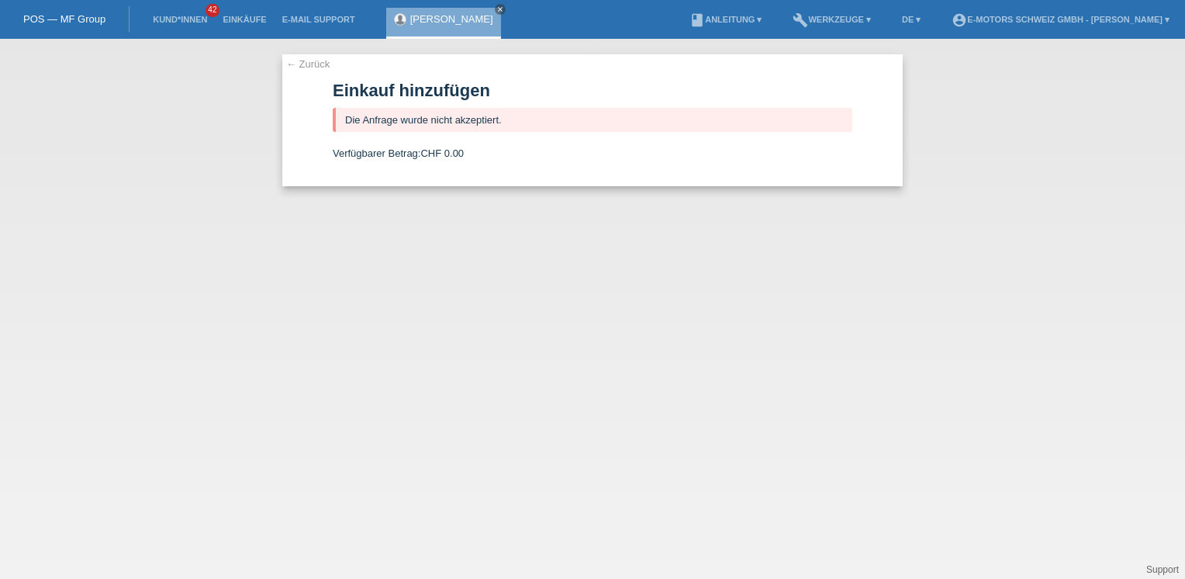
click at [239, 14] on li "Einkäufe" at bounding box center [244, 20] width 59 height 40
click at [240, 22] on link "Einkäufe" at bounding box center [244, 19] width 59 height 9
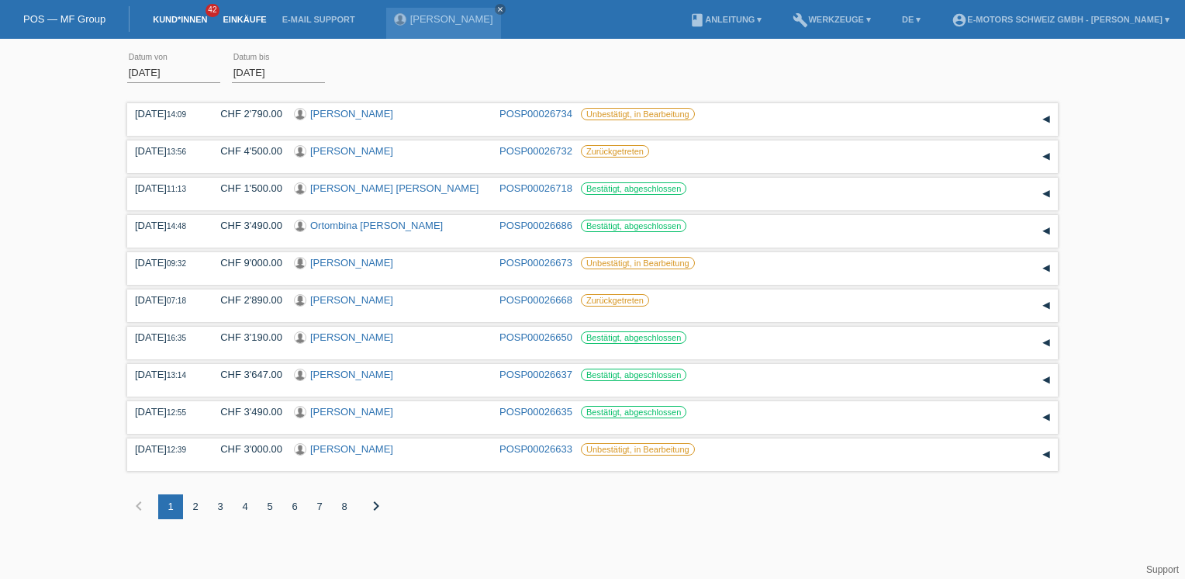
click at [188, 16] on link "Kund*innen" at bounding box center [180, 19] width 70 height 9
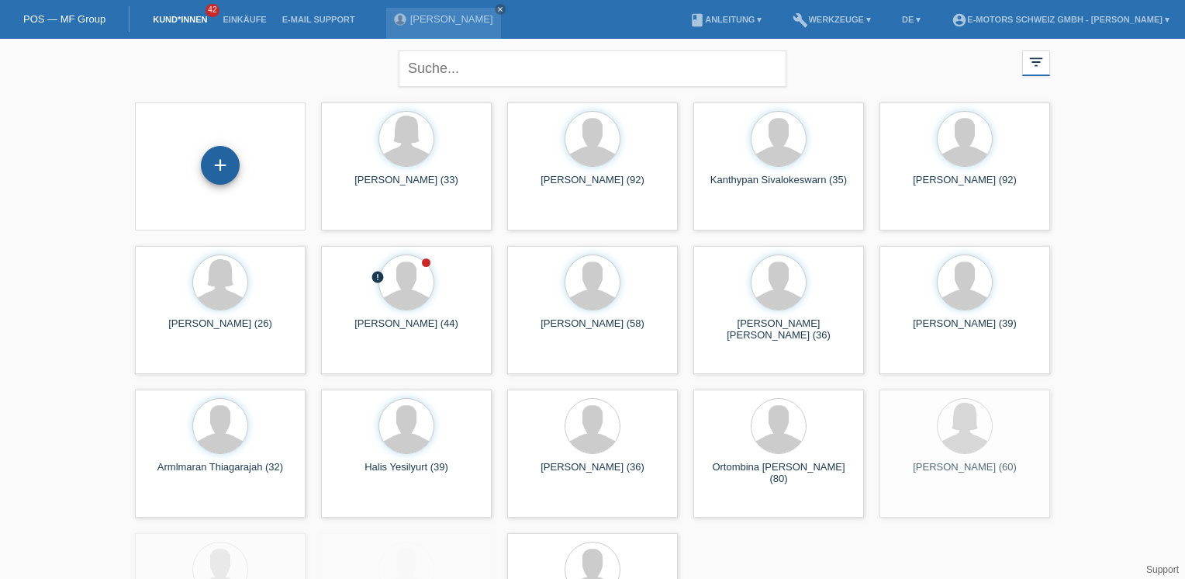
click at [227, 161] on div "+" at bounding box center [220, 165] width 39 height 39
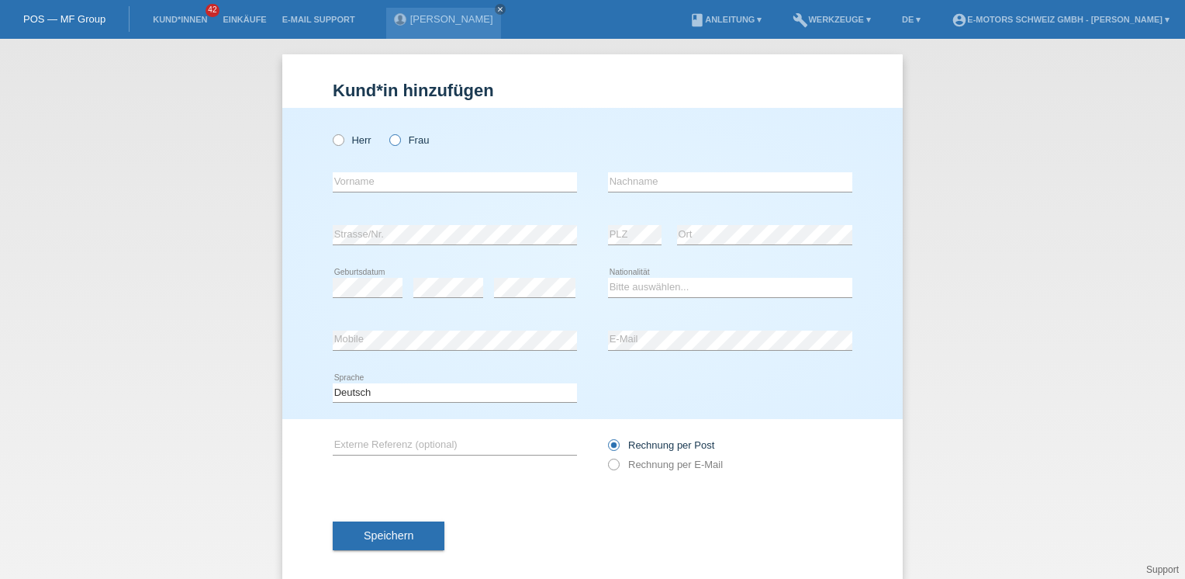
click at [398, 138] on label "Frau" at bounding box center [409, 140] width 40 height 12
click at [398, 138] on input "Frau" at bounding box center [394, 139] width 10 height 10
radio input "true"
click at [389, 185] on input "text" at bounding box center [455, 181] width 244 height 19
type input "[PERSON_NAME]"
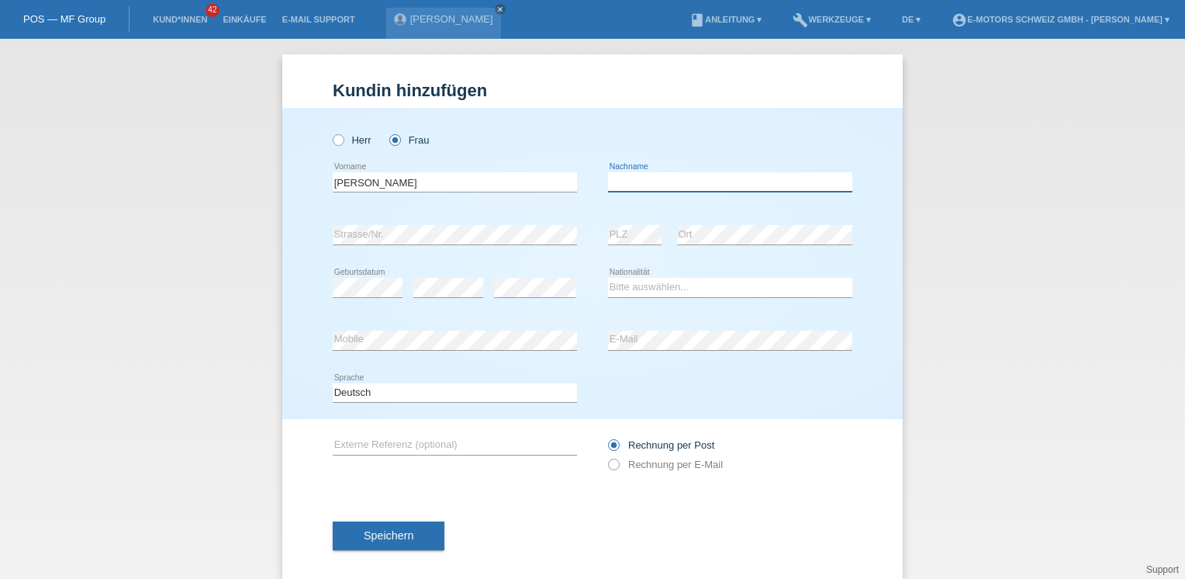
click at [636, 178] on input "text" at bounding box center [730, 181] width 244 height 19
type input "Nüesch"
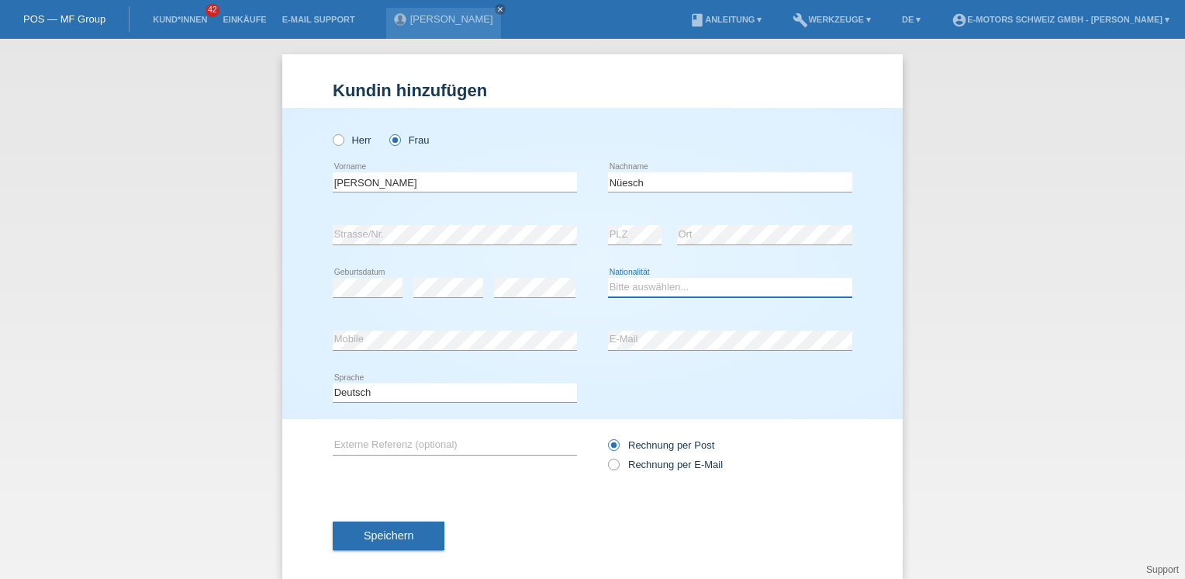
click at [624, 283] on select "Bitte auswählen... Schweiz Deutschland Liechtenstein Österreich ------------ Af…" at bounding box center [730, 287] width 244 height 19
select select "CH"
click at [608, 278] on select "Bitte auswählen... Schweiz Deutschland Liechtenstein Österreich ------------ Af…" at bounding box center [730, 287] width 244 height 19
click at [296, 349] on div "Herr Frau Emma error Vorname" at bounding box center [592, 263] width 620 height 311
click at [600, 352] on div "error Mobile error E-Mail" at bounding box center [593, 340] width 520 height 53
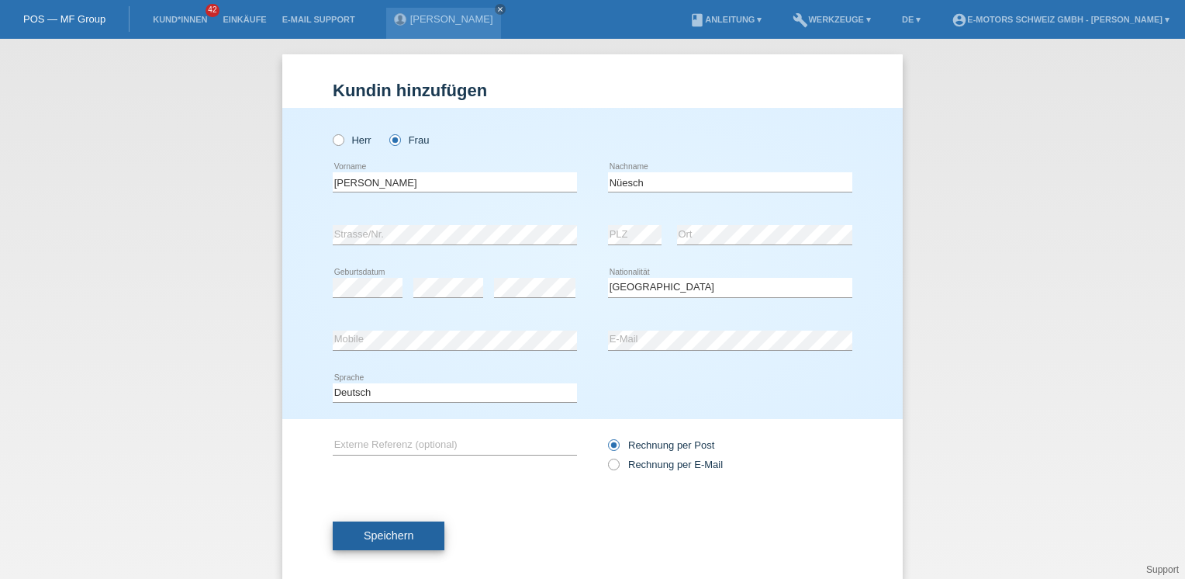
click at [374, 538] on span "Speichern" at bounding box center [389, 535] width 50 height 12
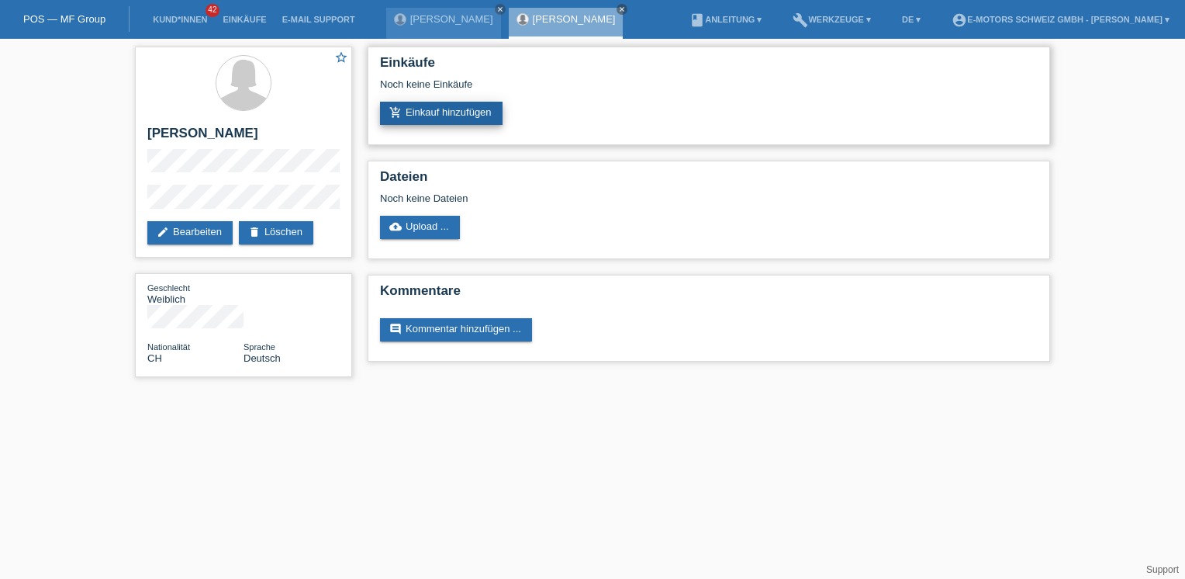
click at [472, 116] on link "add_shopping_cart Einkauf hinzufügen" at bounding box center [441, 113] width 123 height 23
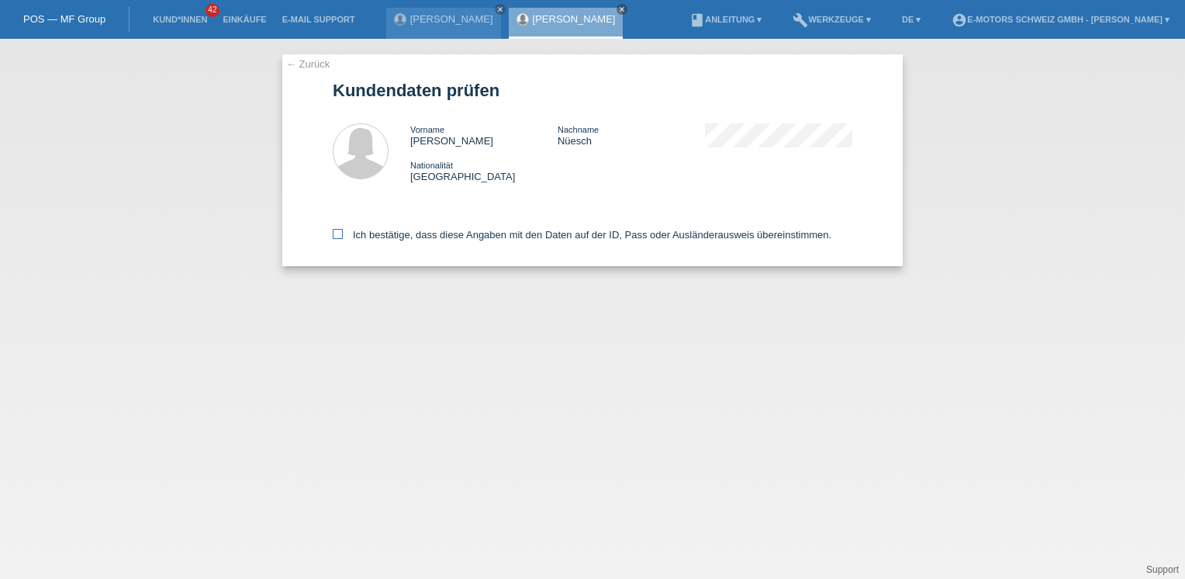
click at [477, 236] on label "Ich bestätige, dass diese Angaben mit den Daten auf der ID, Pass oder Ausländer…" at bounding box center [582, 235] width 499 height 12
click at [343, 236] on input "Ich bestätige, dass diese Angaben mit den Daten auf der ID, Pass oder Ausländer…" at bounding box center [338, 234] width 10 height 10
checkbox input "true"
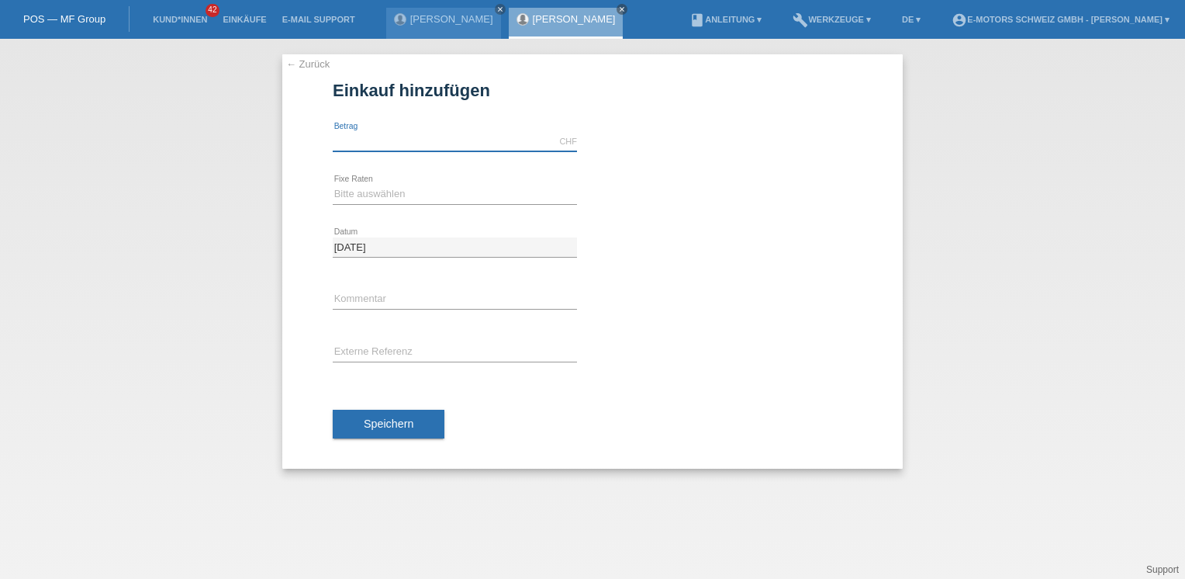
click at [475, 145] on input "text" at bounding box center [455, 141] width 244 height 19
type input "9000.00"
click at [384, 201] on select "Bitte auswählen 12 Raten 24 Raten 36 Raten 48 Raten" at bounding box center [455, 194] width 244 height 19
select select "216"
click at [333, 185] on select "Bitte auswählen 12 Raten 24 Raten 36 Raten 48 Raten" at bounding box center [455, 194] width 244 height 19
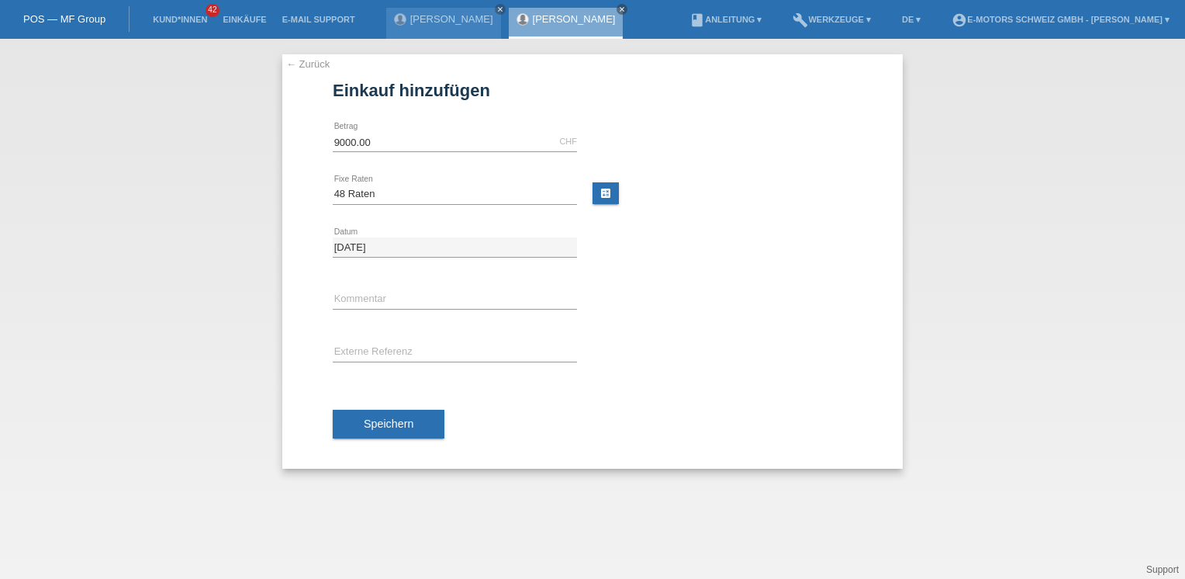
click at [386, 419] on span "Speichern" at bounding box center [389, 423] width 50 height 12
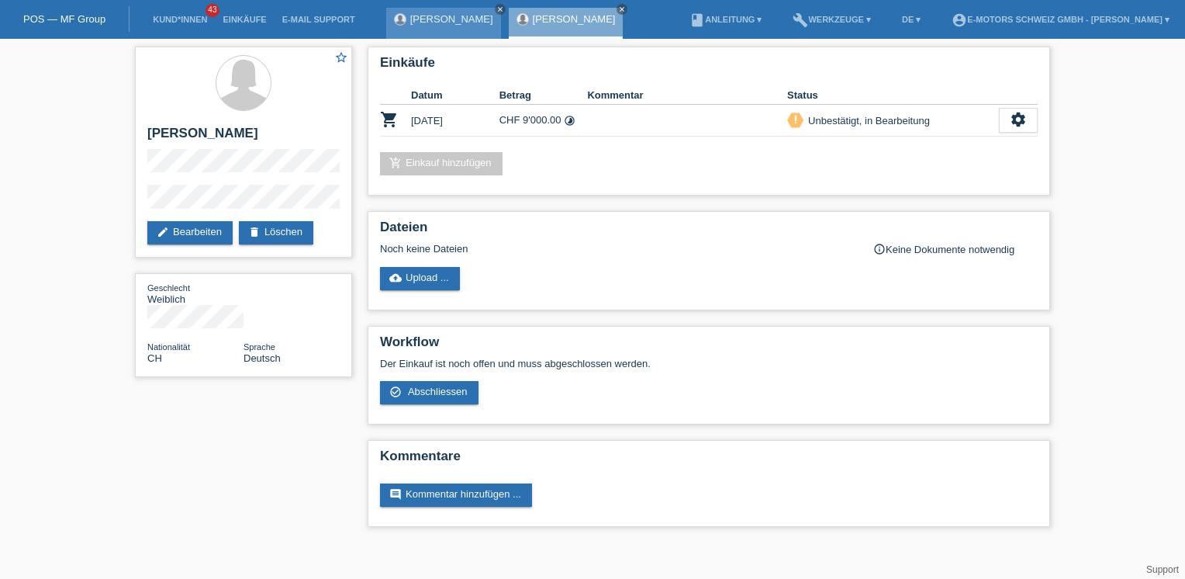
click at [496, 11] on icon "close" at bounding box center [500, 9] width 8 height 8
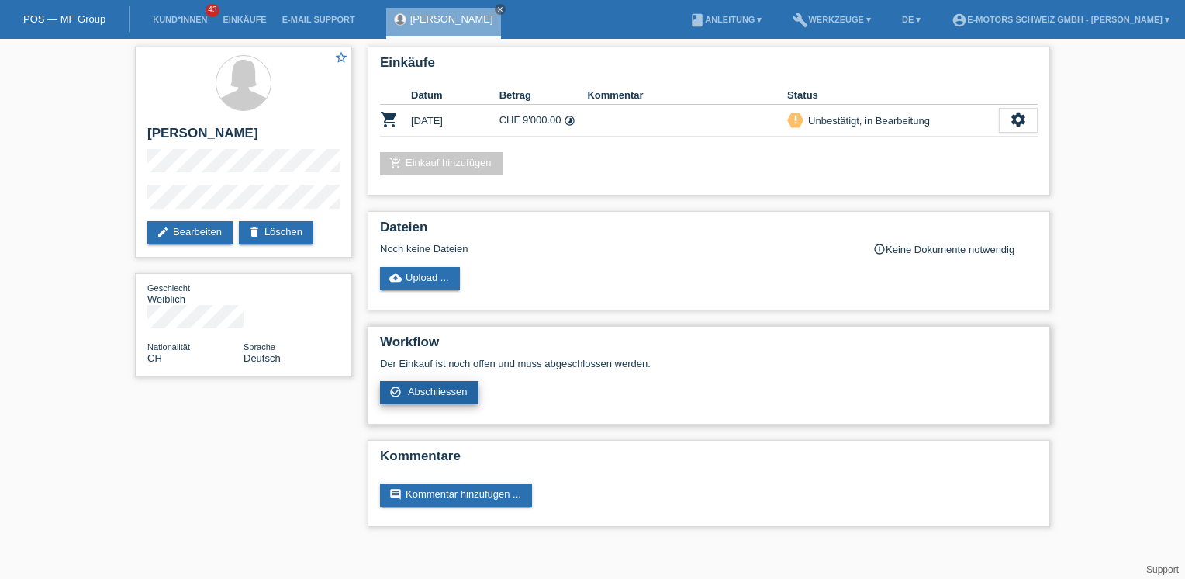
click at [430, 387] on span "Abschliessen" at bounding box center [438, 391] width 60 height 12
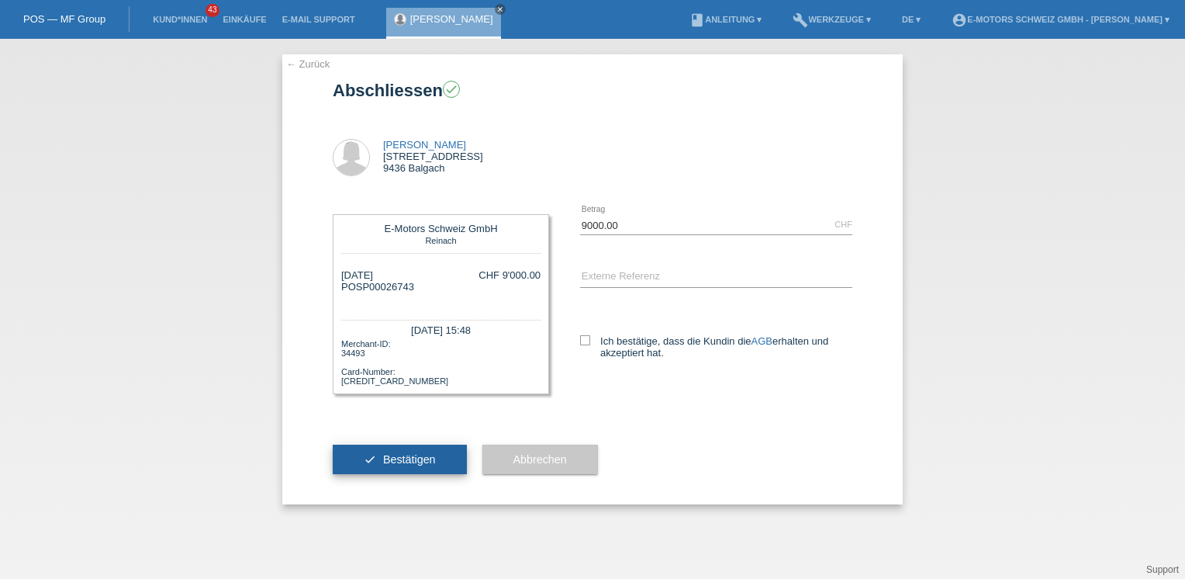
click at [389, 456] on span "Bestätigen" at bounding box center [409, 459] width 53 height 12
click at [258, 21] on link "Einkäufe" at bounding box center [244, 19] width 59 height 9
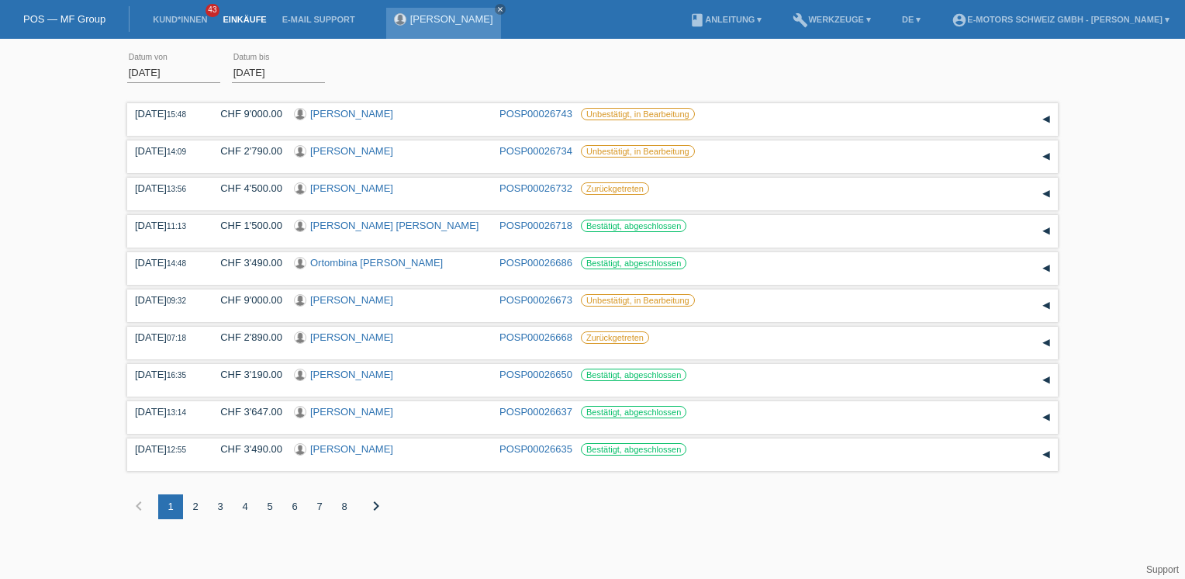
click at [427, 19] on link "[PERSON_NAME]" at bounding box center [451, 19] width 83 height 12
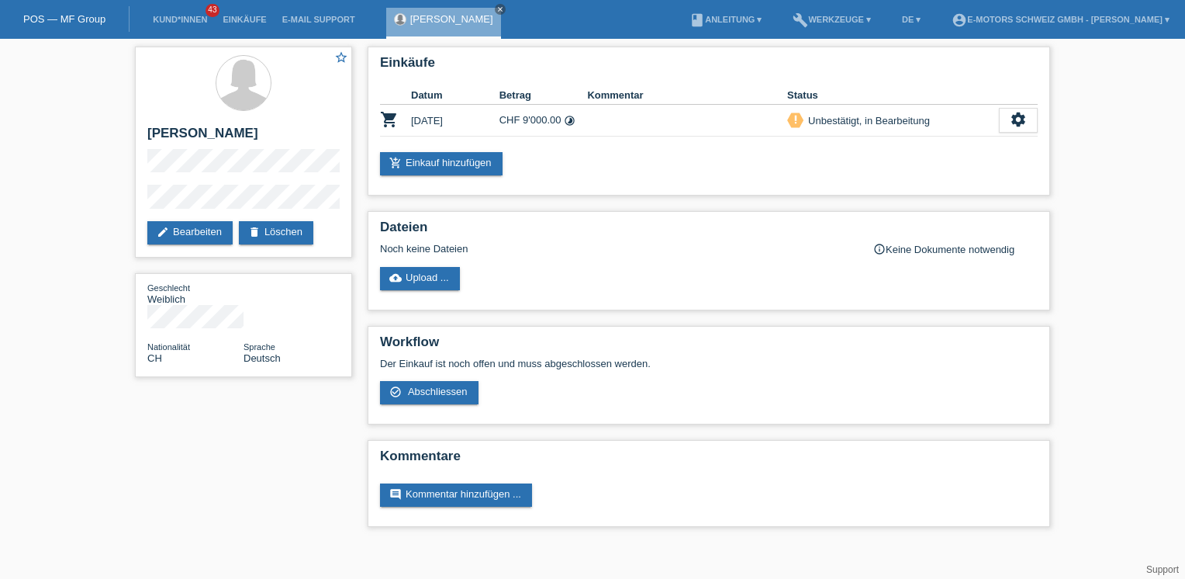
click at [110, 102] on div "star_border Emma Nüesch edit Bearbeiten delete Löschen Geschlecht Weiblich Nati…" at bounding box center [592, 290] width 1185 height 503
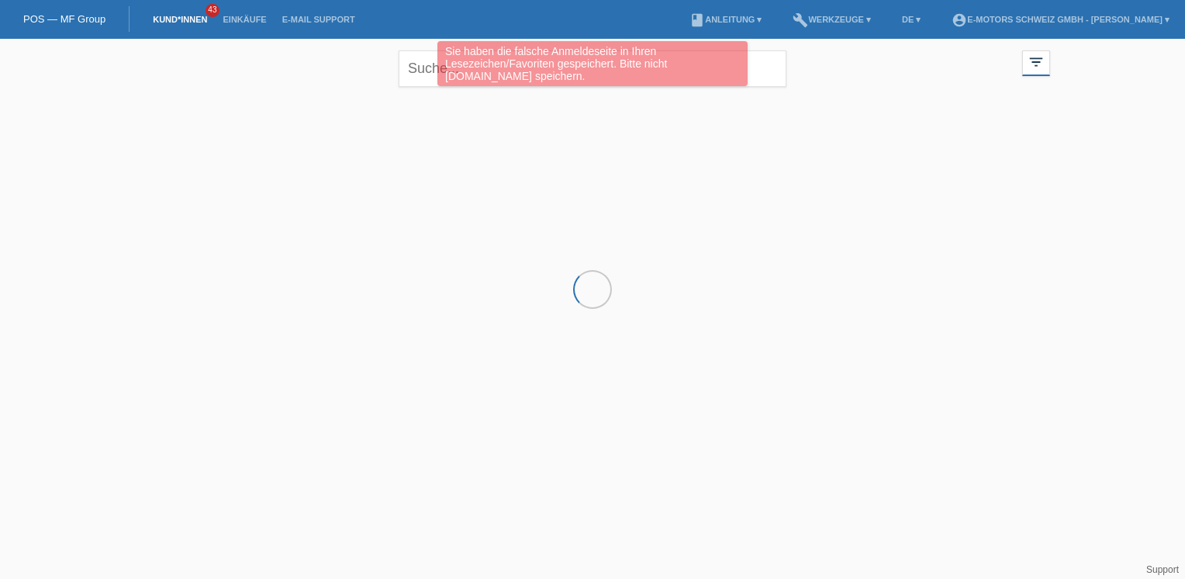
click at [250, 26] on li "Einkäufe" at bounding box center [244, 20] width 59 height 40
click at [250, 24] on link "Einkäufe" at bounding box center [244, 19] width 59 height 9
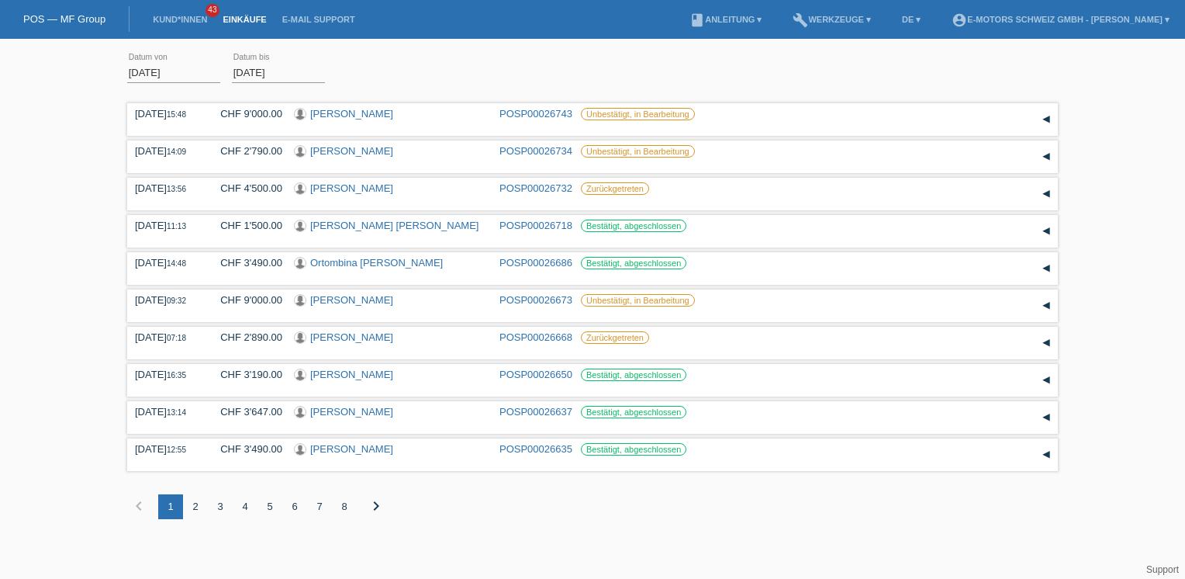
click at [363, 59] on div "Übernehmen" at bounding box center [379, 65] width 85 height 36
click at [352, 303] on link "Budimka Brandes" at bounding box center [351, 300] width 83 height 12
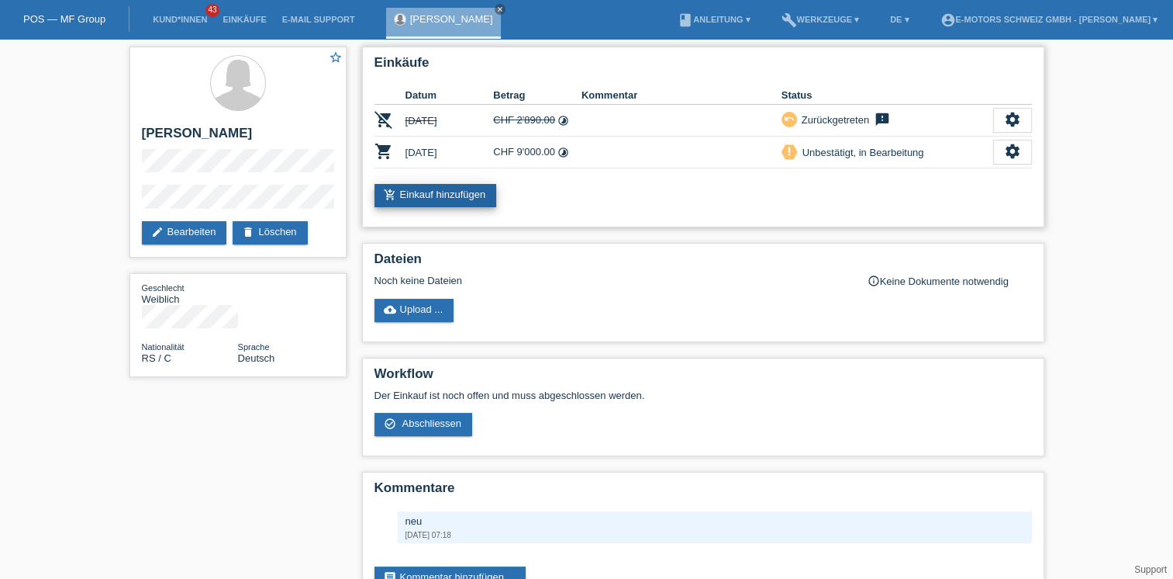
click at [461, 199] on link "add_shopping_cart Einkauf hinzufügen" at bounding box center [436, 195] width 123 height 23
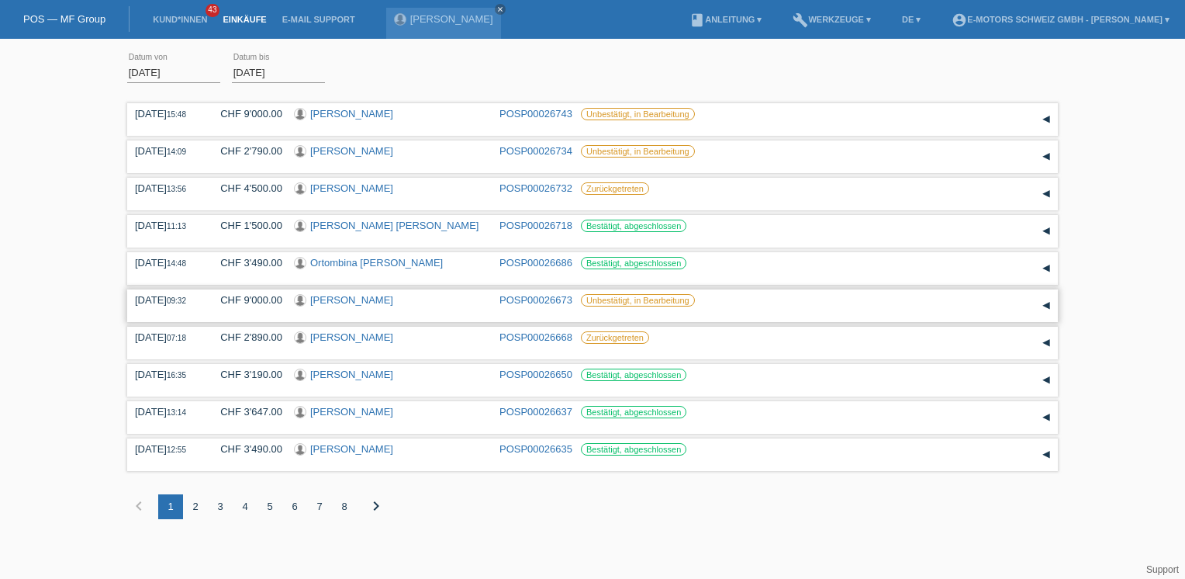
click at [451, 302] on div "[PERSON_NAME]" at bounding box center [391, 301] width 194 height 15
click at [446, 116] on div "Emma Nüesch" at bounding box center [391, 115] width 194 height 15
click at [465, 76] on div "[DATE] error Datum von [DATE] error Datum bis Übernehmen" at bounding box center [592, 73] width 931 height 53
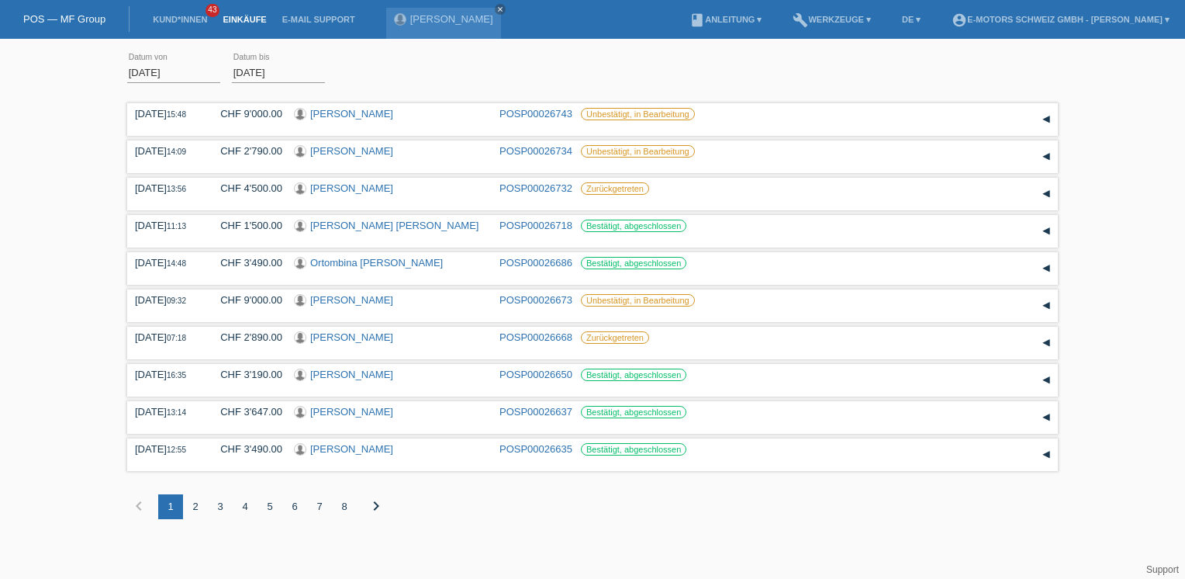
drag, startPoint x: 465, startPoint y: 76, endPoint x: 729, endPoint y: 77, distance: 264.4
click at [729, 77] on div "01.08.2025 error Datum von 28.08.2025 error Datum bis Übernehmen" at bounding box center [592, 73] width 931 height 53
click at [444, 71] on div "01.08.2025 error Datum von 28.08.2025 error Datum bis Übernehmen" at bounding box center [592, 73] width 931 height 53
click at [451, 81] on div "01.08.2025 error Datum von 28.08.2025 error Datum bis Übernehmen" at bounding box center [592, 73] width 931 height 53
click at [496, 11] on icon "close" at bounding box center [500, 9] width 8 height 8
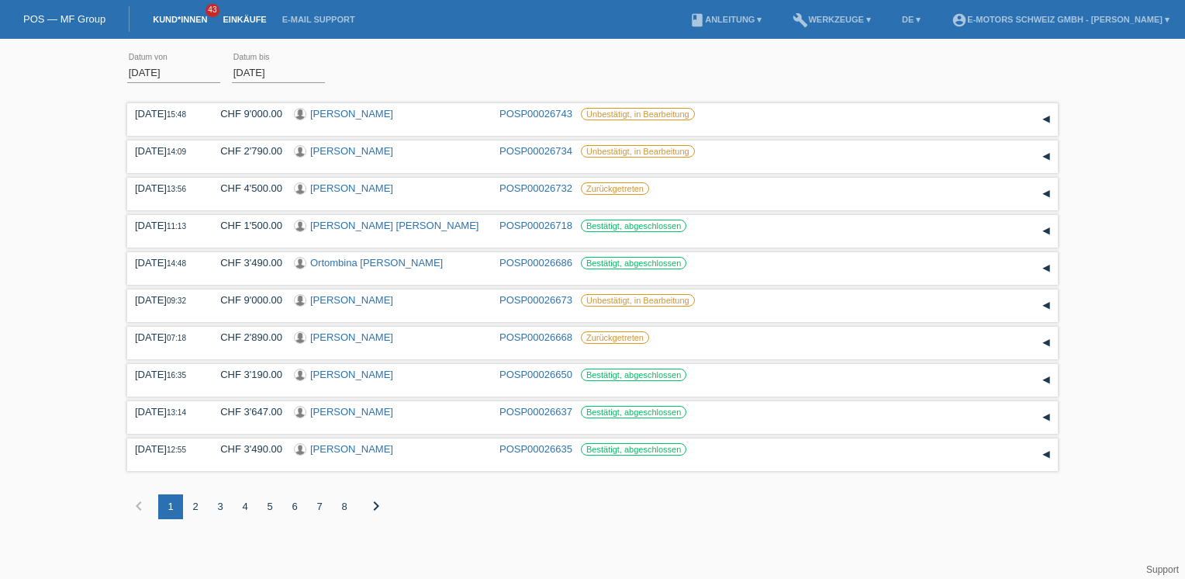
click at [205, 19] on link "Kund*innen" at bounding box center [180, 19] width 70 height 9
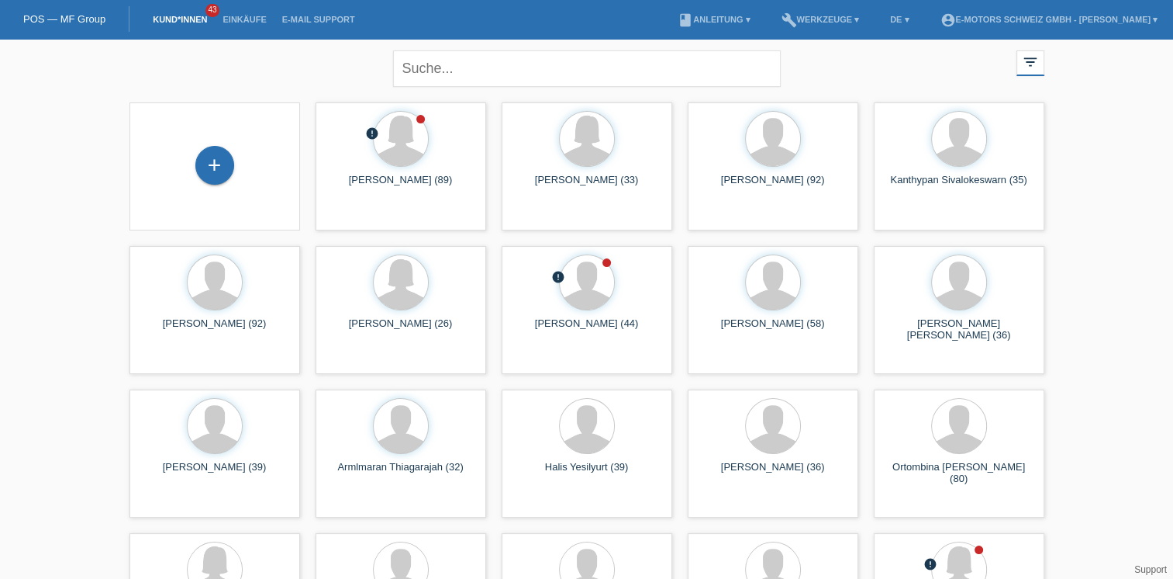
click at [253, 15] on li "Einkäufe" at bounding box center [244, 20] width 59 height 40
click at [253, 16] on link "Einkäufe" at bounding box center [244, 19] width 59 height 9
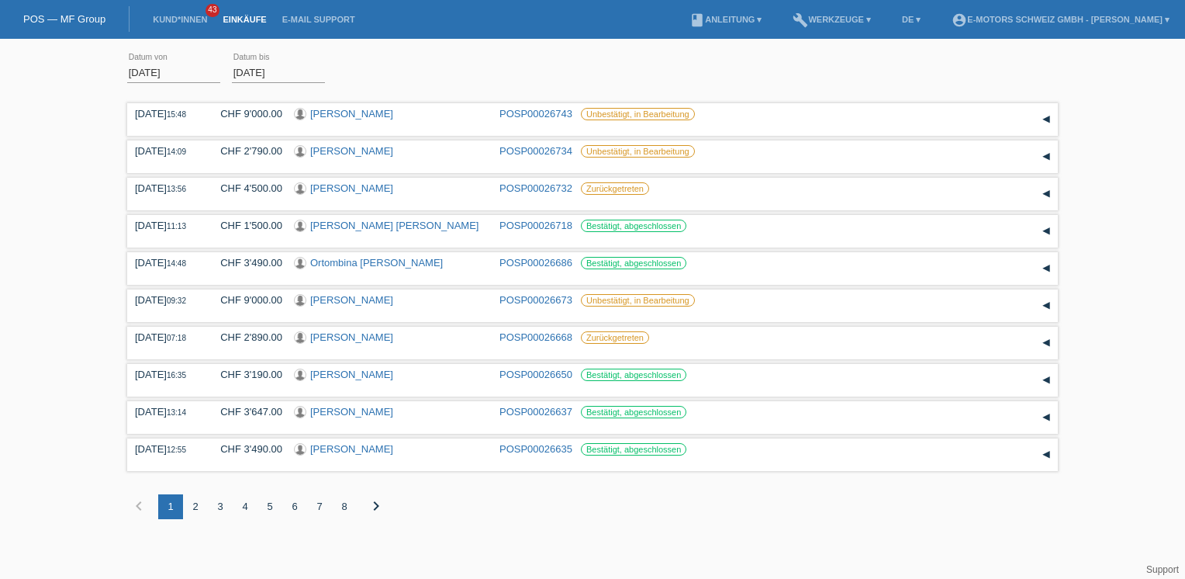
click at [397, 73] on div "Übernehmen" at bounding box center [379, 71] width 85 height 22
drag, startPoint x: 347, startPoint y: 64, endPoint x: 372, endPoint y: 87, distance: 34.6
click at [372, 87] on div "01.08.2025 error Datum von 28.08.2025 error Datum bis Übernehmen" at bounding box center [592, 73] width 931 height 53
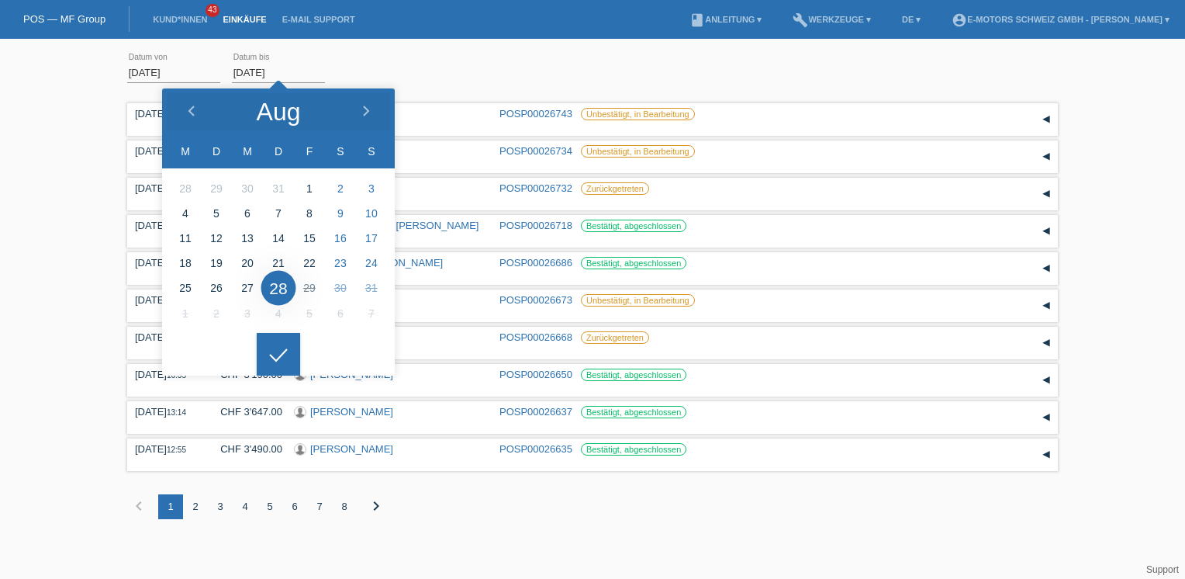
drag, startPoint x: 236, startPoint y: 71, endPoint x: 254, endPoint y: 73, distance: 18.8
click at [254, 73] on input "[DATE]" at bounding box center [278, 72] width 93 height 19
click at [335, 60] on div "01.08.2025 error Datum von 28.08.2025 error Datum bis Übernehmen" at bounding box center [592, 73] width 931 height 53
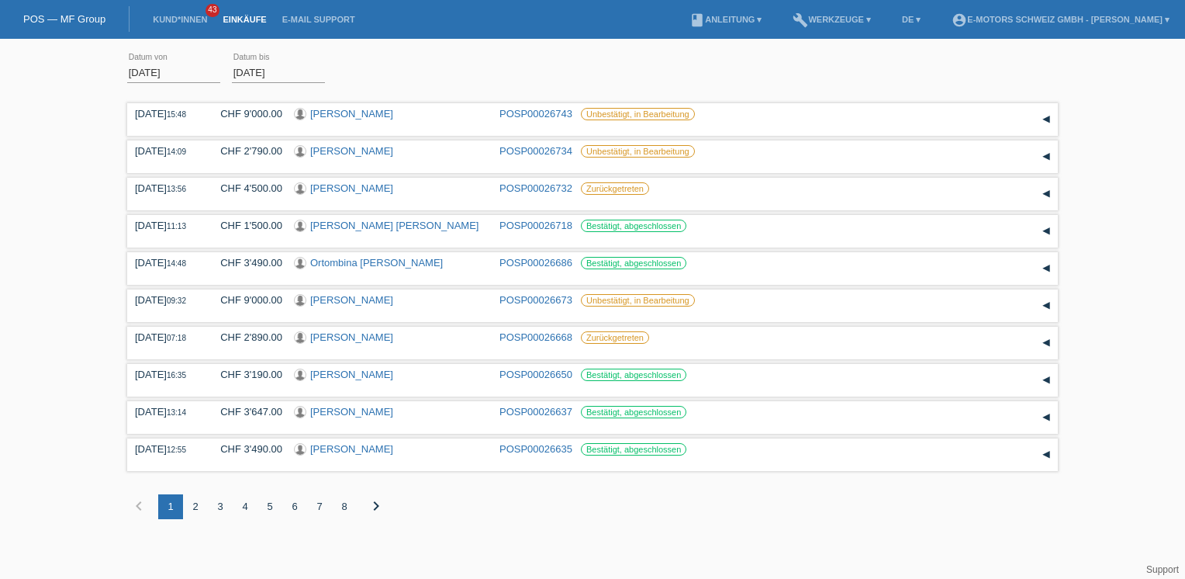
click at [244, 69] on input "[DATE]" at bounding box center [278, 72] width 93 height 19
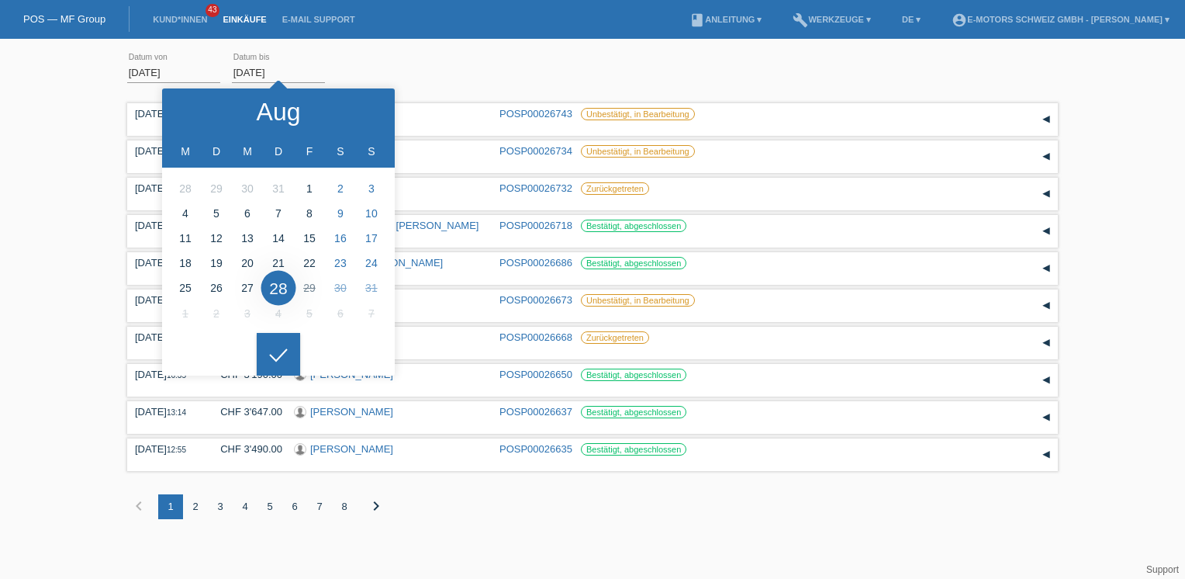
click at [388, 59] on div "Übernehmen" at bounding box center [379, 65] width 85 height 36
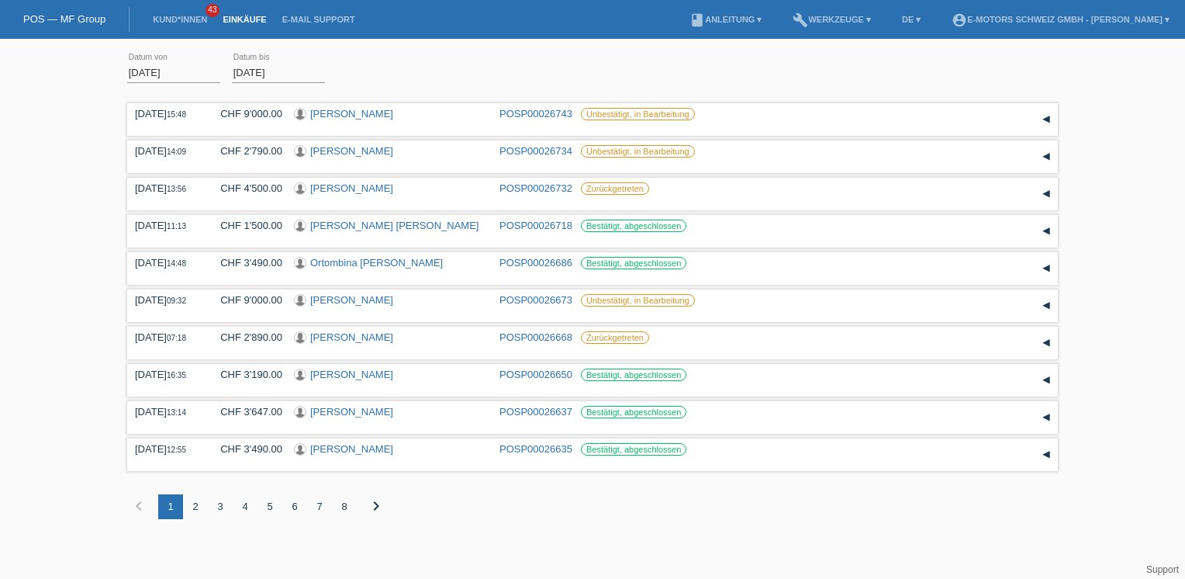
click at [495, 76] on div "01.08.2025 error Datum von 28.08.2025 error Datum bis Übernehmen" at bounding box center [592, 73] width 931 height 53
drag, startPoint x: 360, startPoint y: 85, endPoint x: 363, endPoint y: 94, distance: 9.8
click at [363, 94] on div "01.08.2025 error Datum von 28.08.2025 error Datum bis Übernehmen" at bounding box center [592, 73] width 931 height 53
click at [348, 185] on link "[PERSON_NAME]" at bounding box center [351, 188] width 83 height 12
